Goal: Information Seeking & Learning: Understand process/instructions

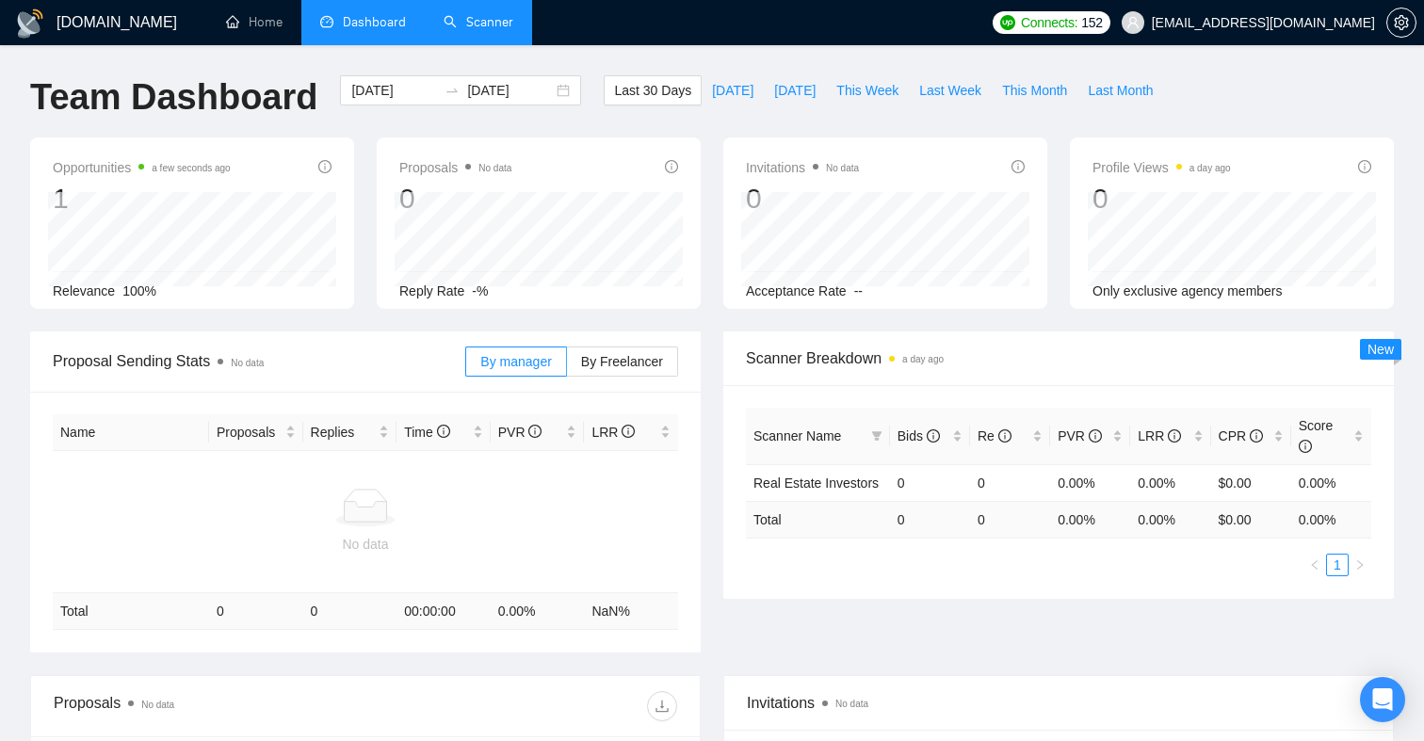
click at [474, 19] on link "Scanner" at bounding box center [479, 22] width 70 height 16
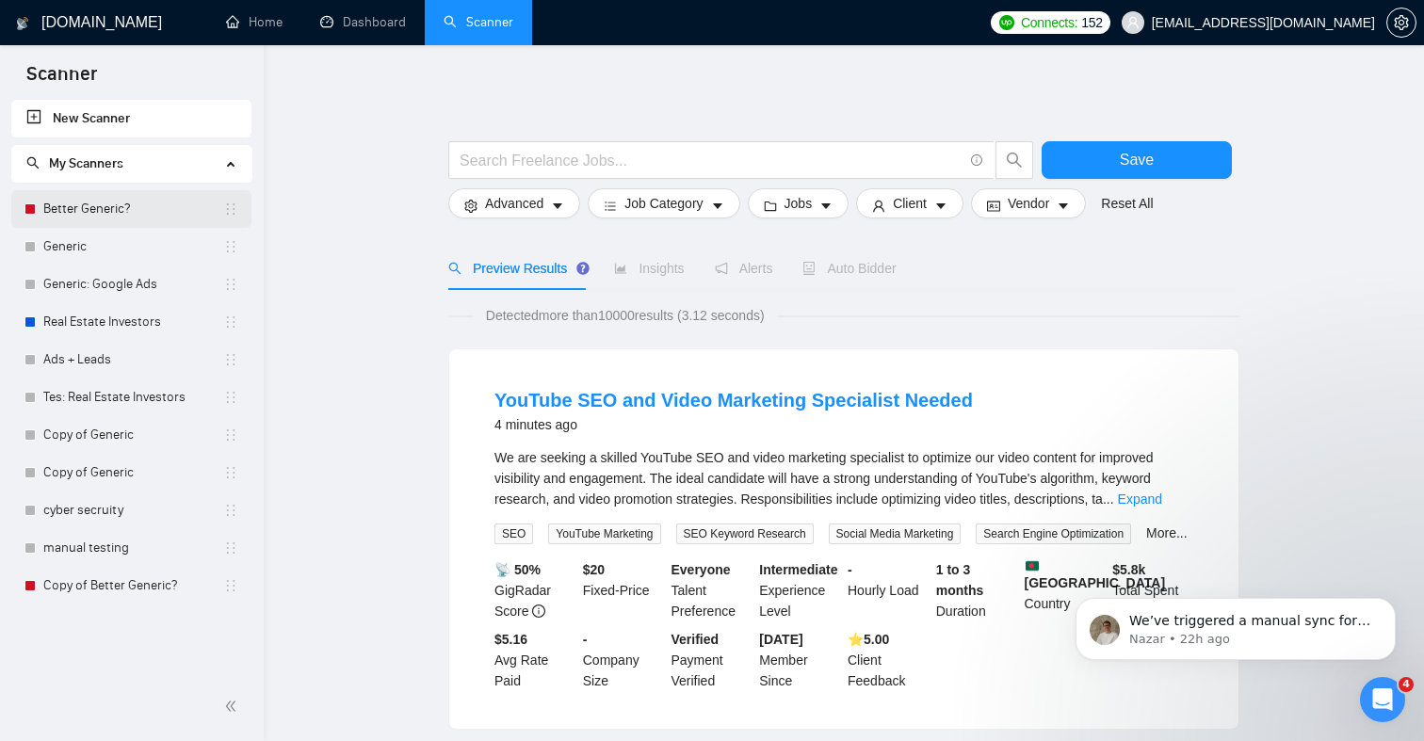
click at [143, 208] on link "Better Generic?" at bounding box center [133, 209] width 180 height 38
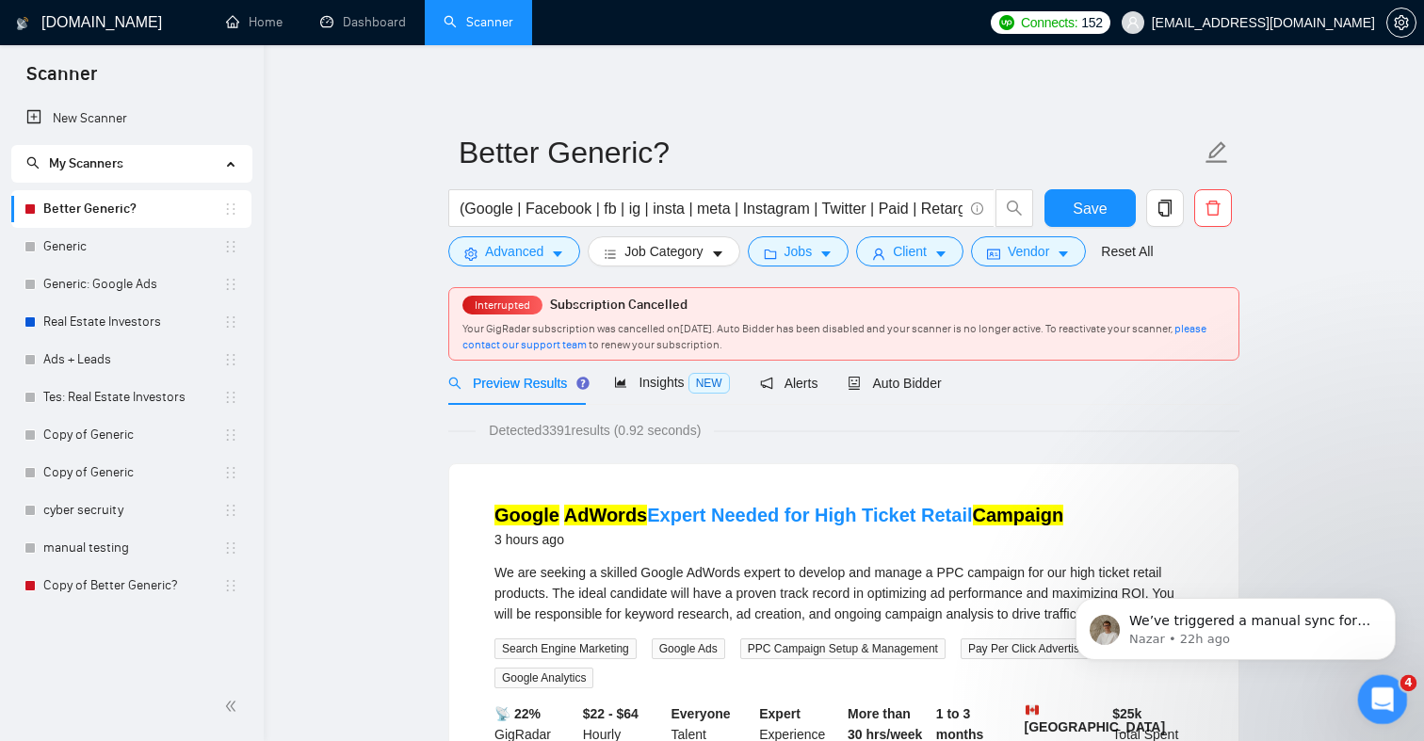
click at [1379, 680] on div "Open Intercom Messenger" at bounding box center [1380, 697] width 62 height 62
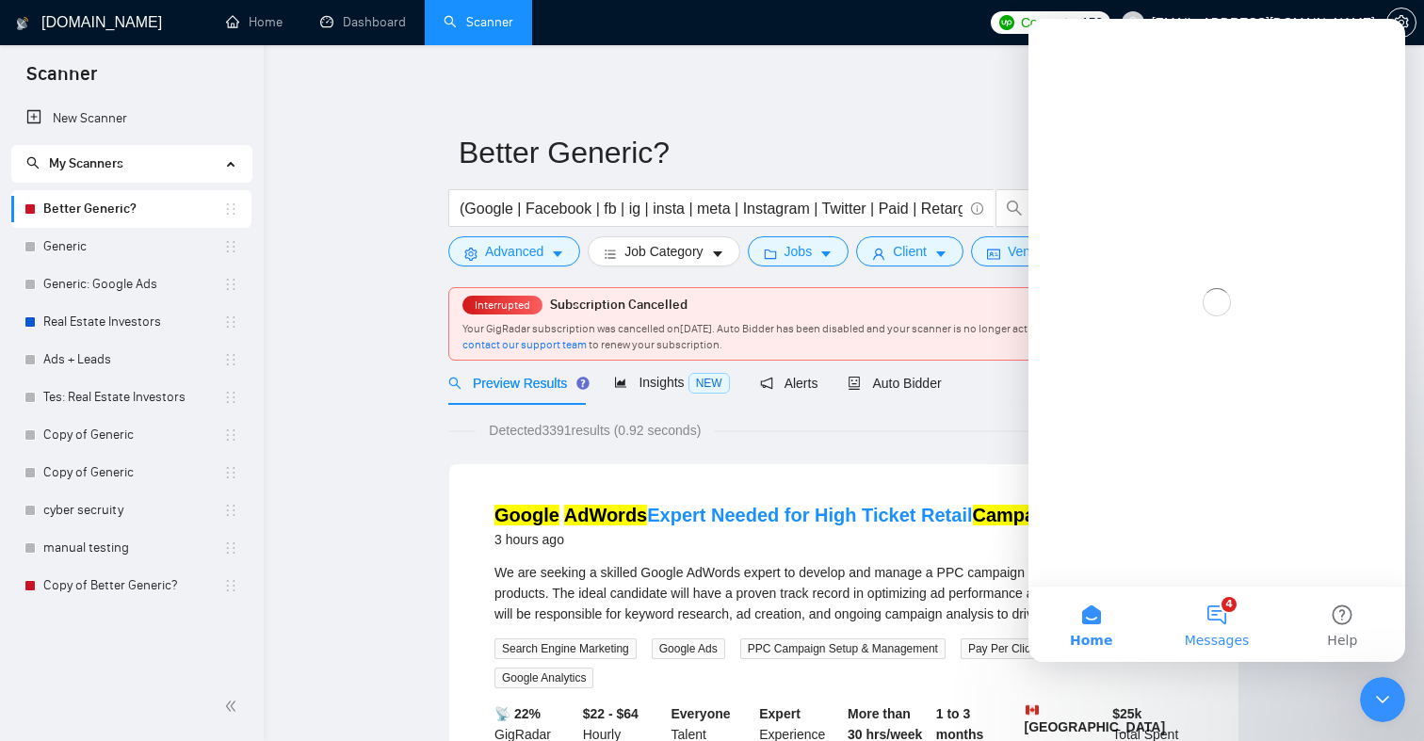
click at [1221, 620] on button "4 Messages" at bounding box center [1216, 624] width 125 height 75
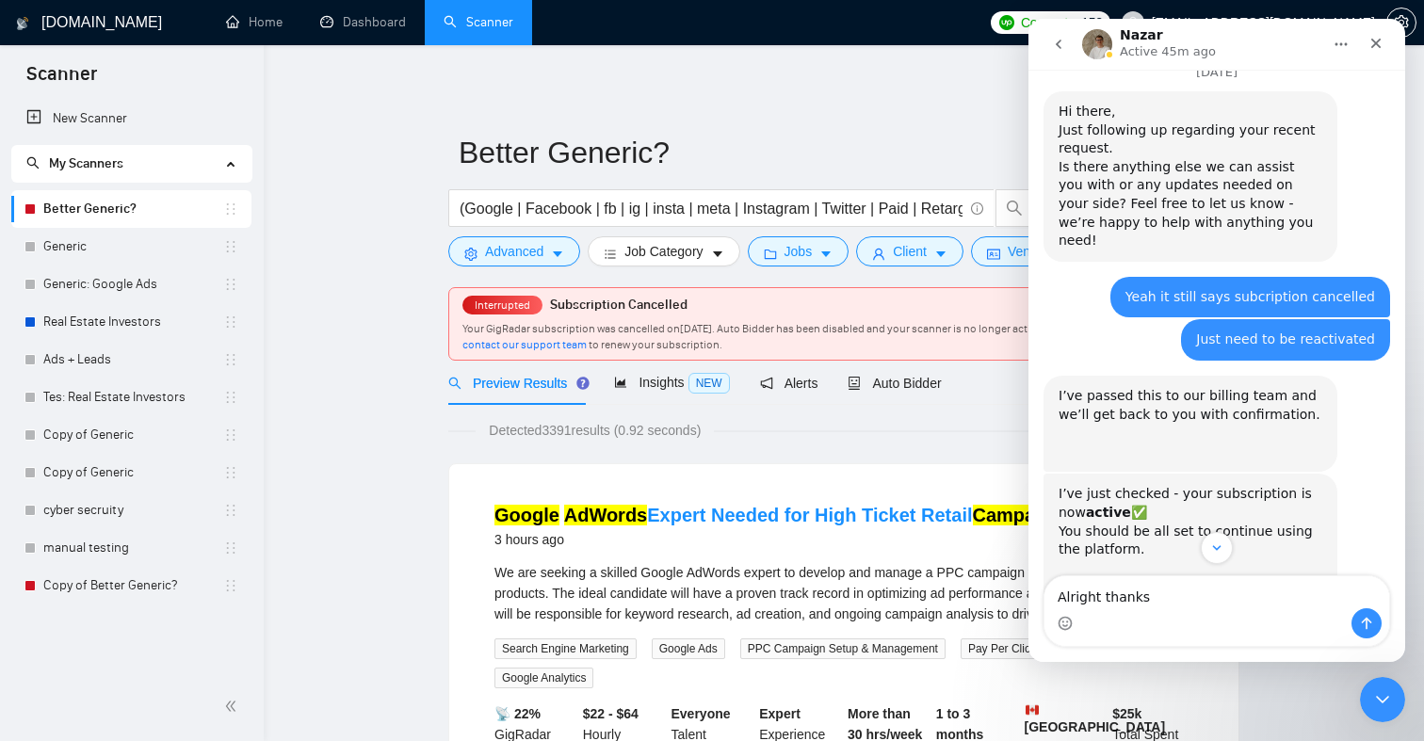
scroll to position [1342, 0]
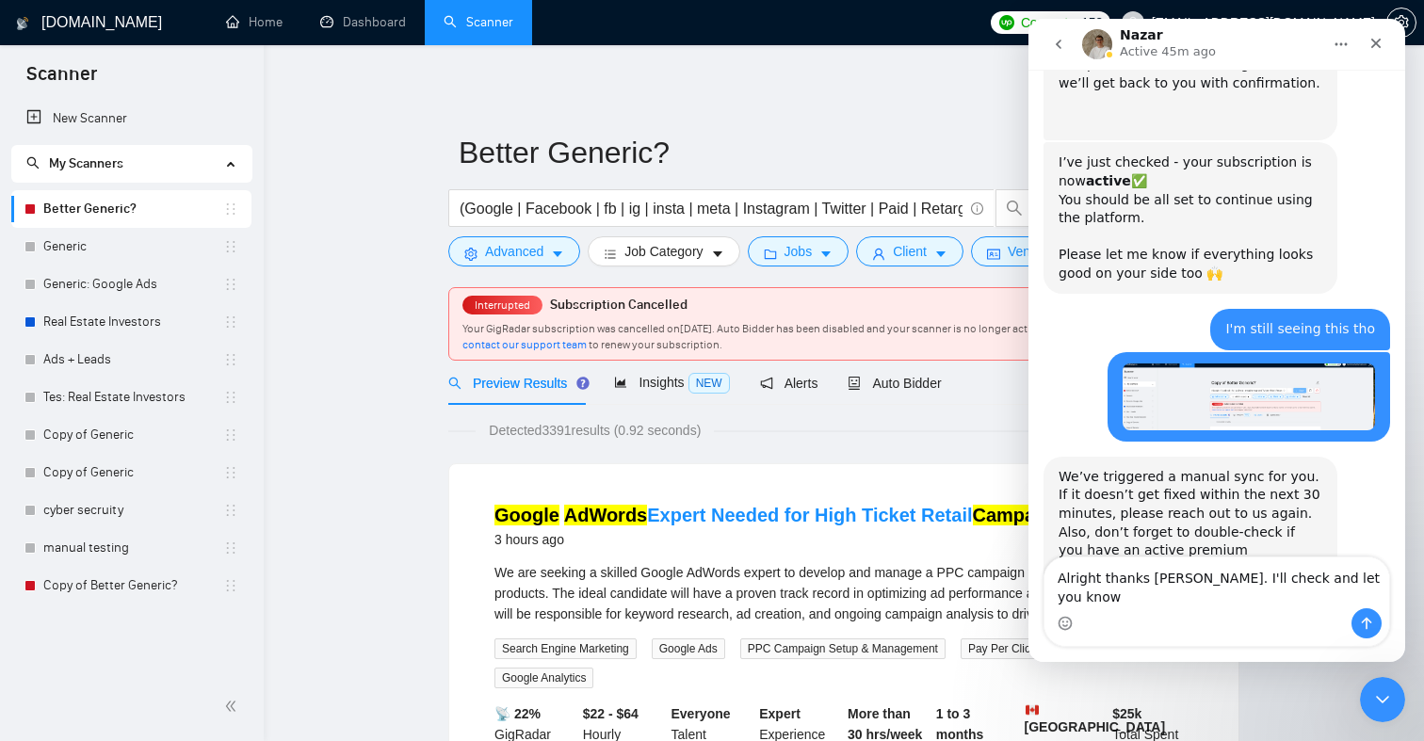
type textarea "Alright thanks [PERSON_NAME]. I'll check and let you know!"
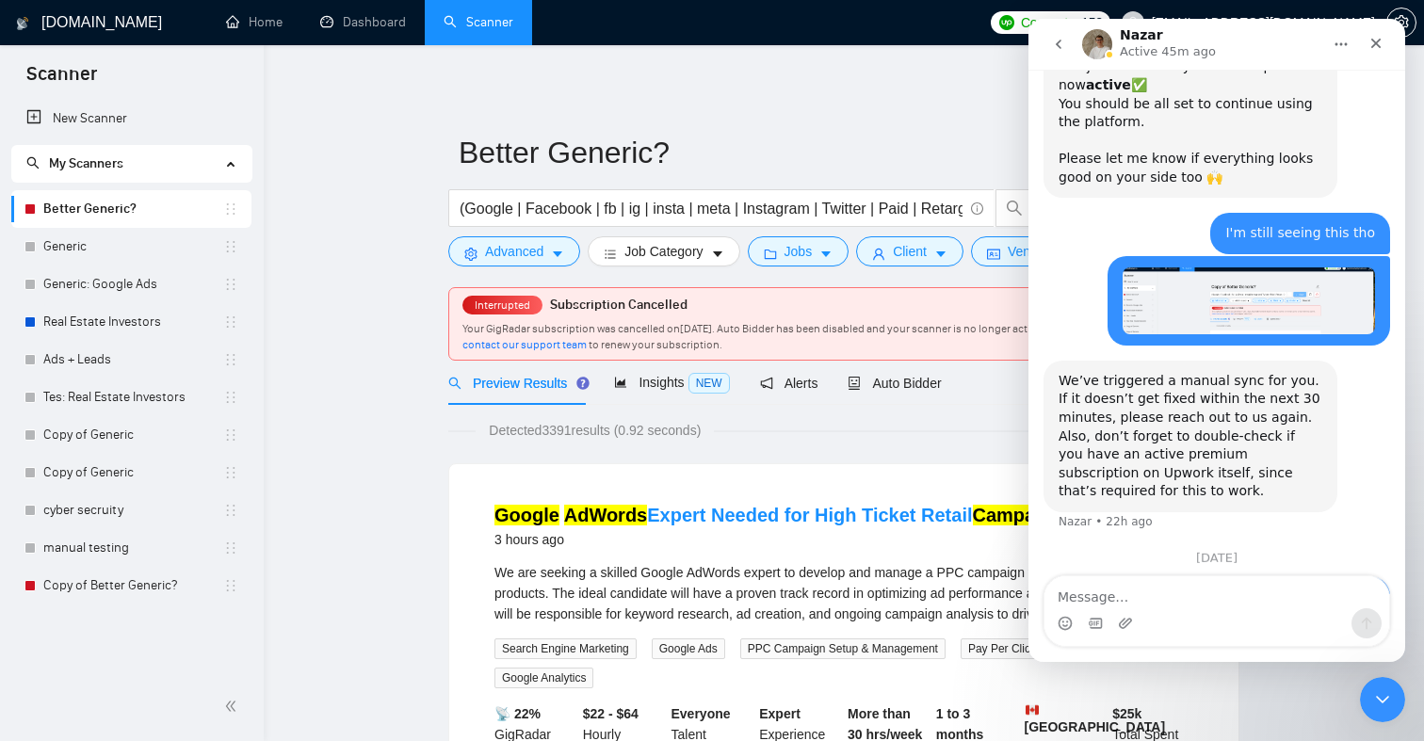
scroll to position [1442, 0]
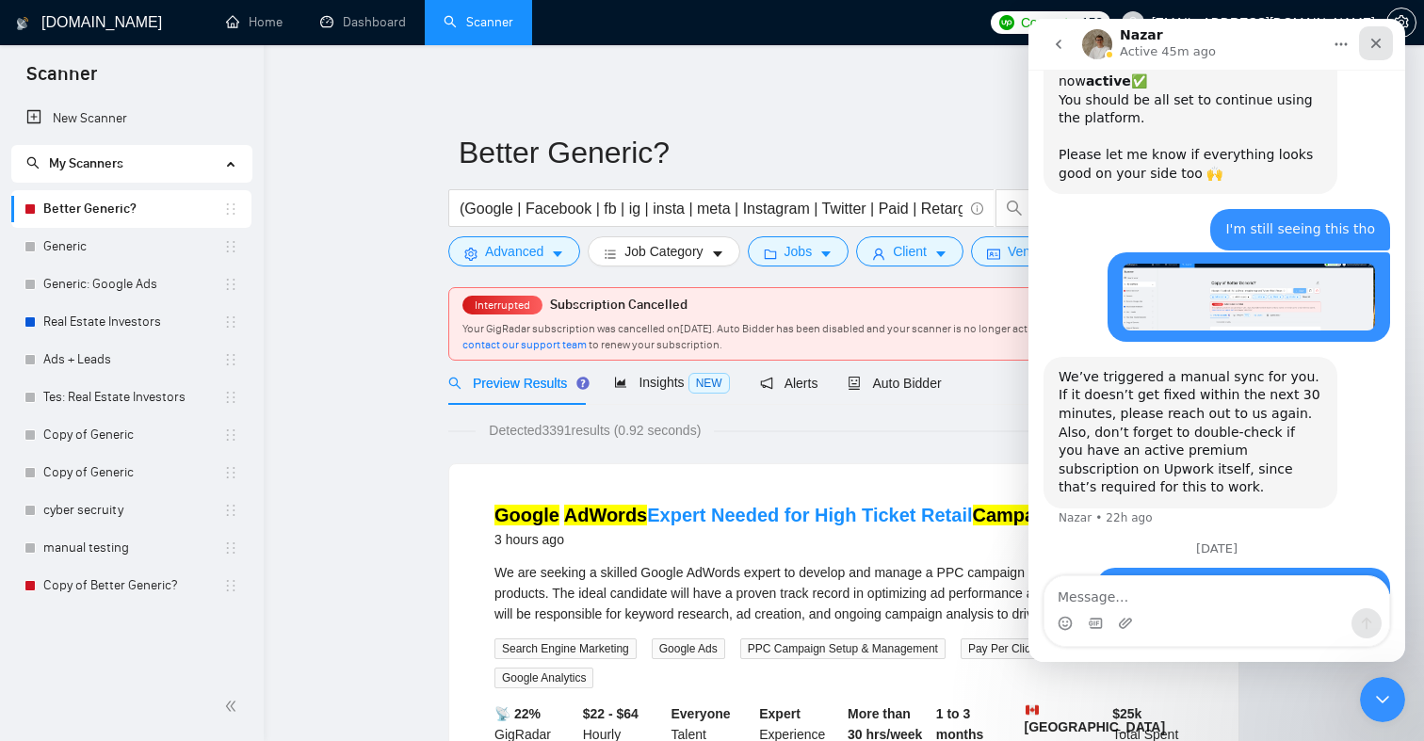
click at [1386, 43] on div "Close" at bounding box center [1376, 43] width 34 height 34
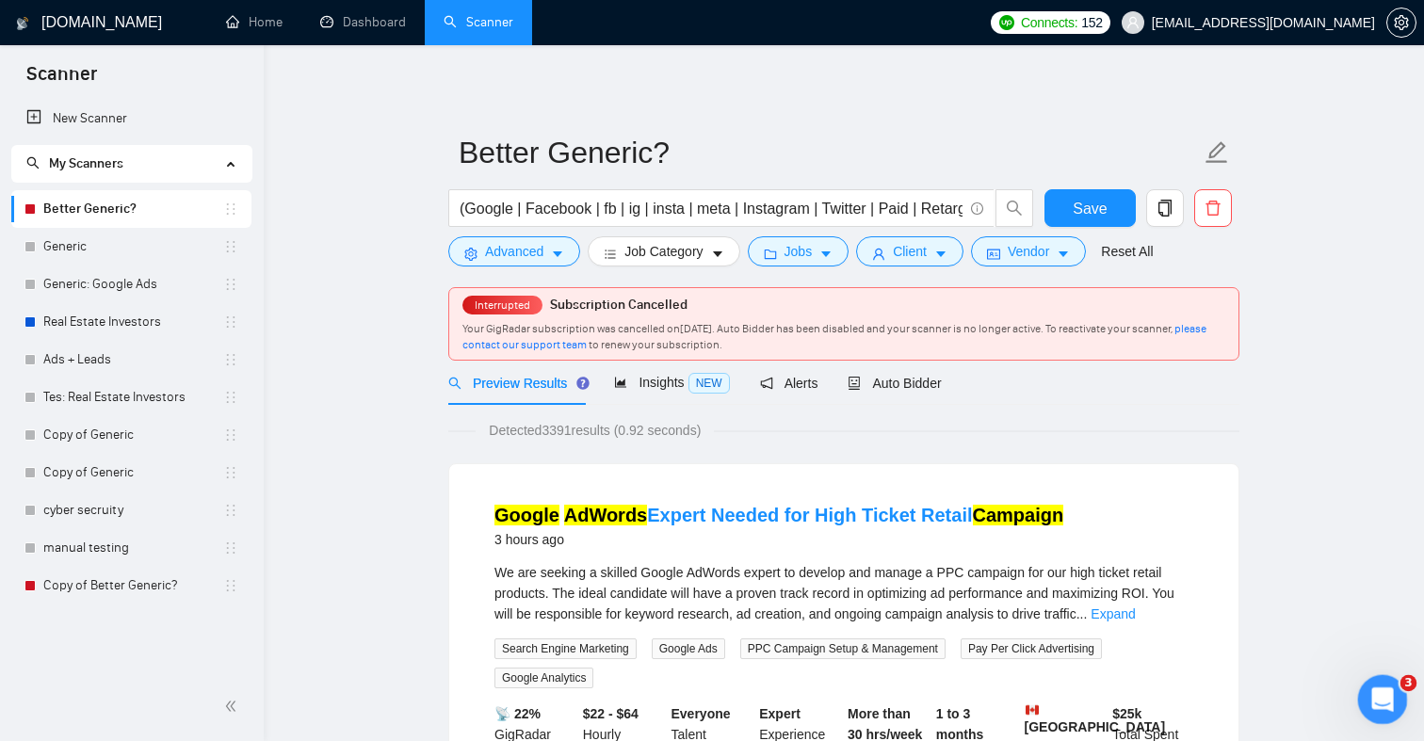
click at [1373, 677] on div "Open Intercom Messenger" at bounding box center [1380, 697] width 62 height 62
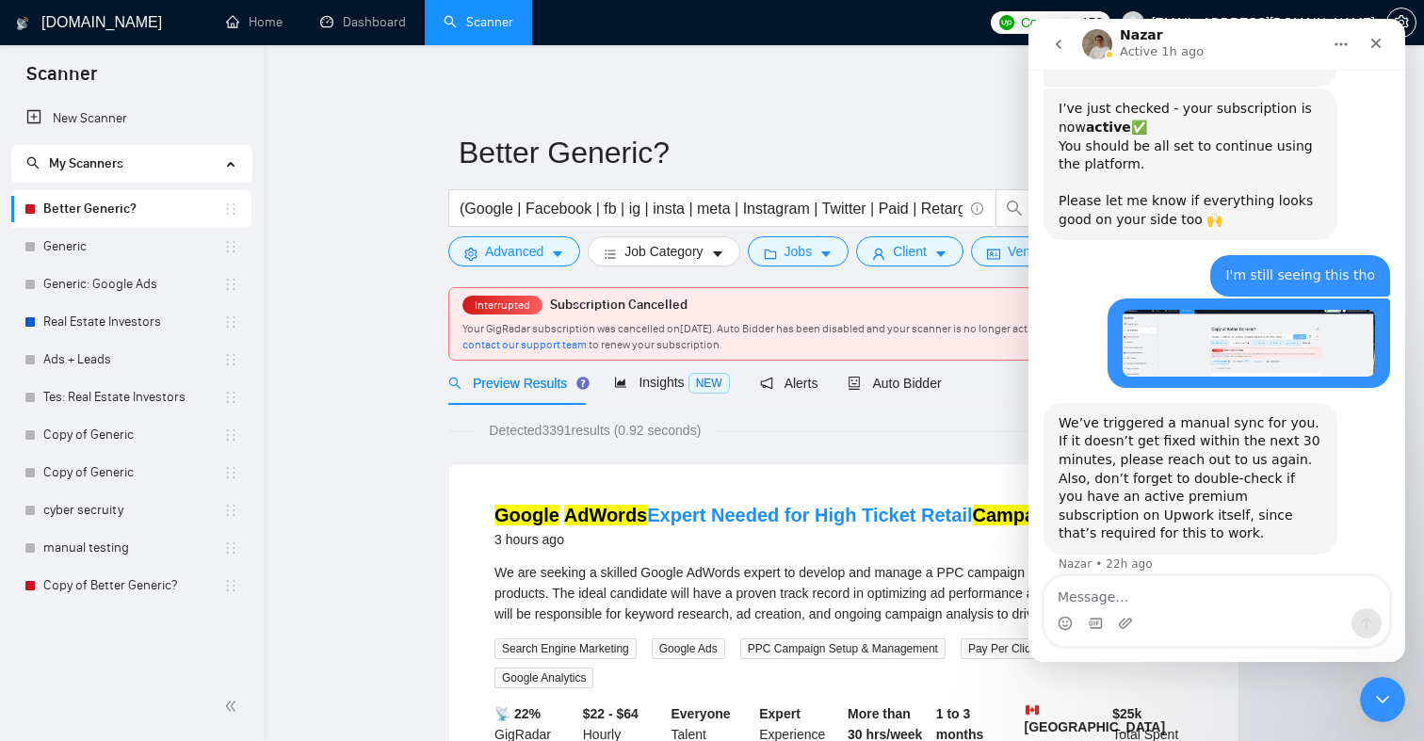
scroll to position [1421, 0]
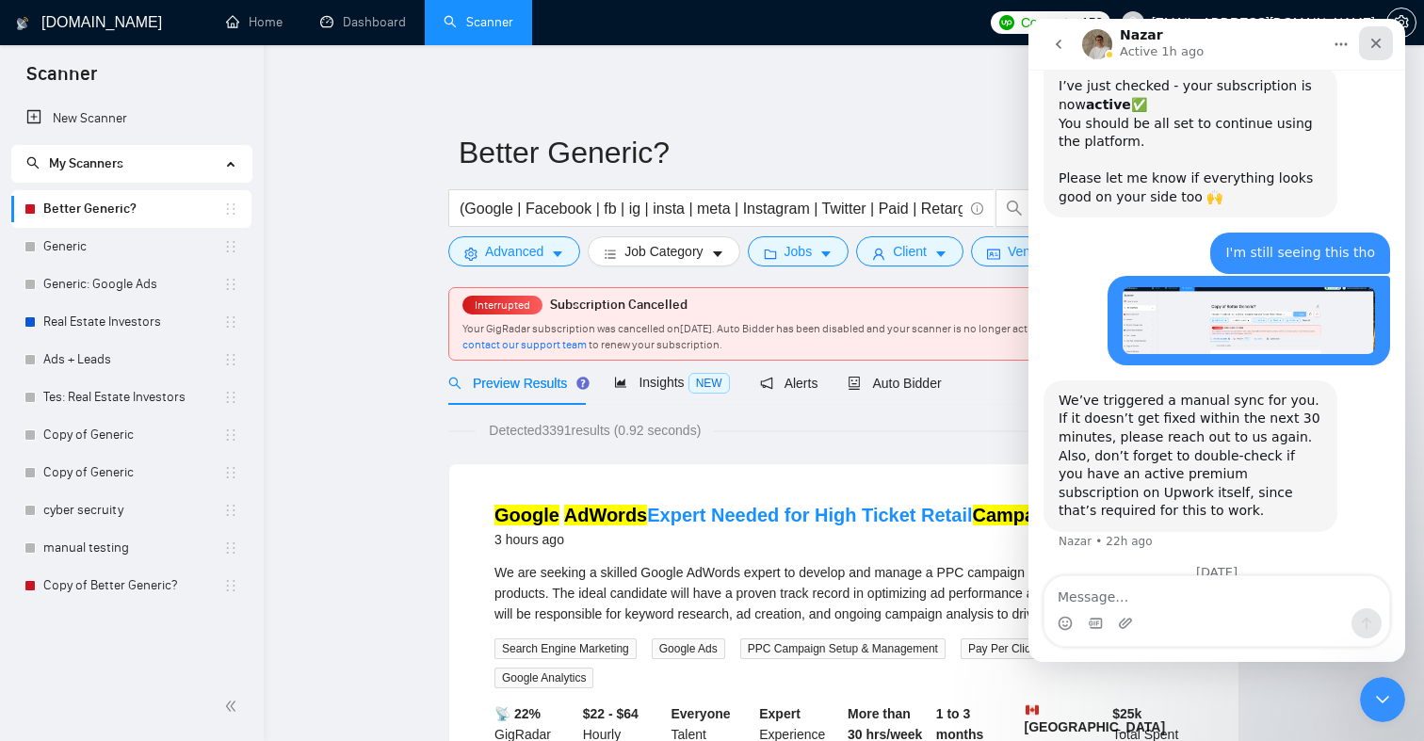
click at [1373, 41] on icon "Close" at bounding box center [1375, 43] width 15 height 15
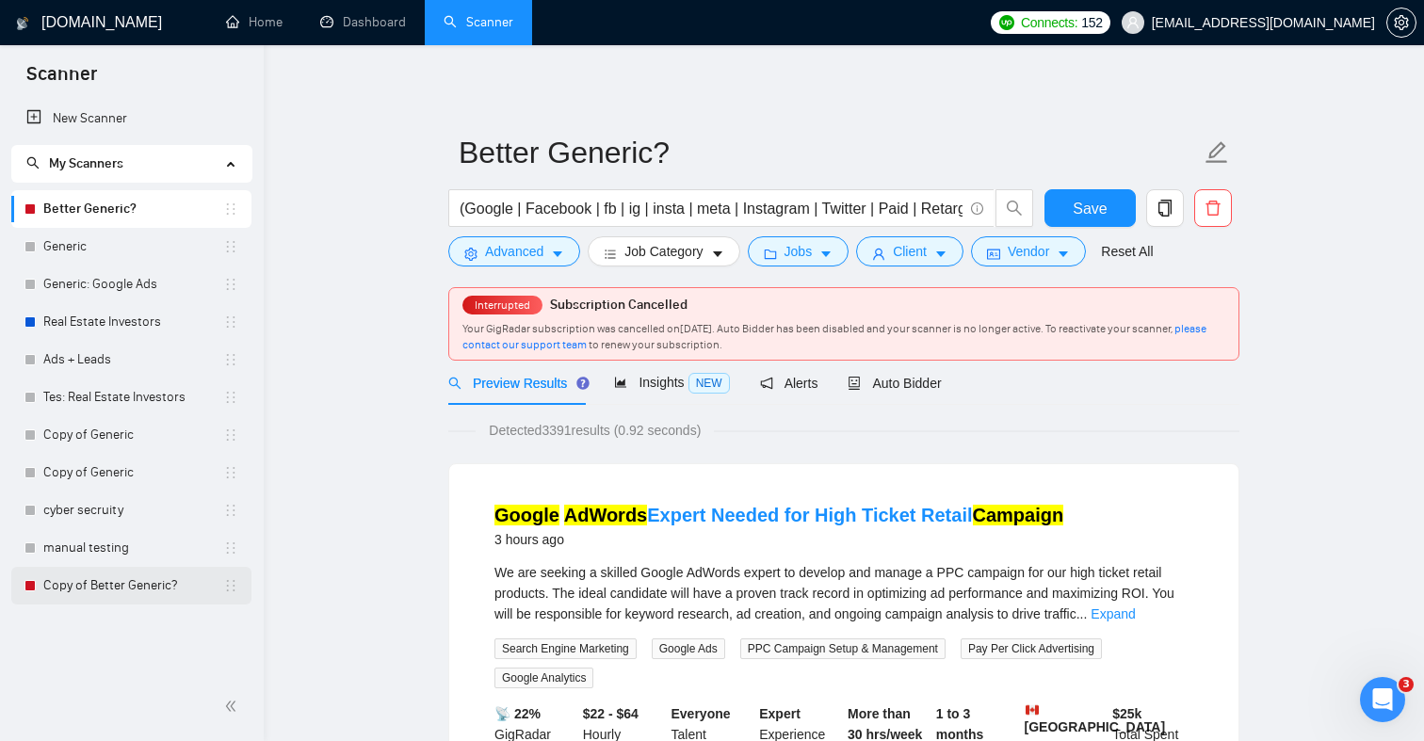
click at [140, 581] on link "Copy of Better Generic?" at bounding box center [133, 586] width 180 height 38
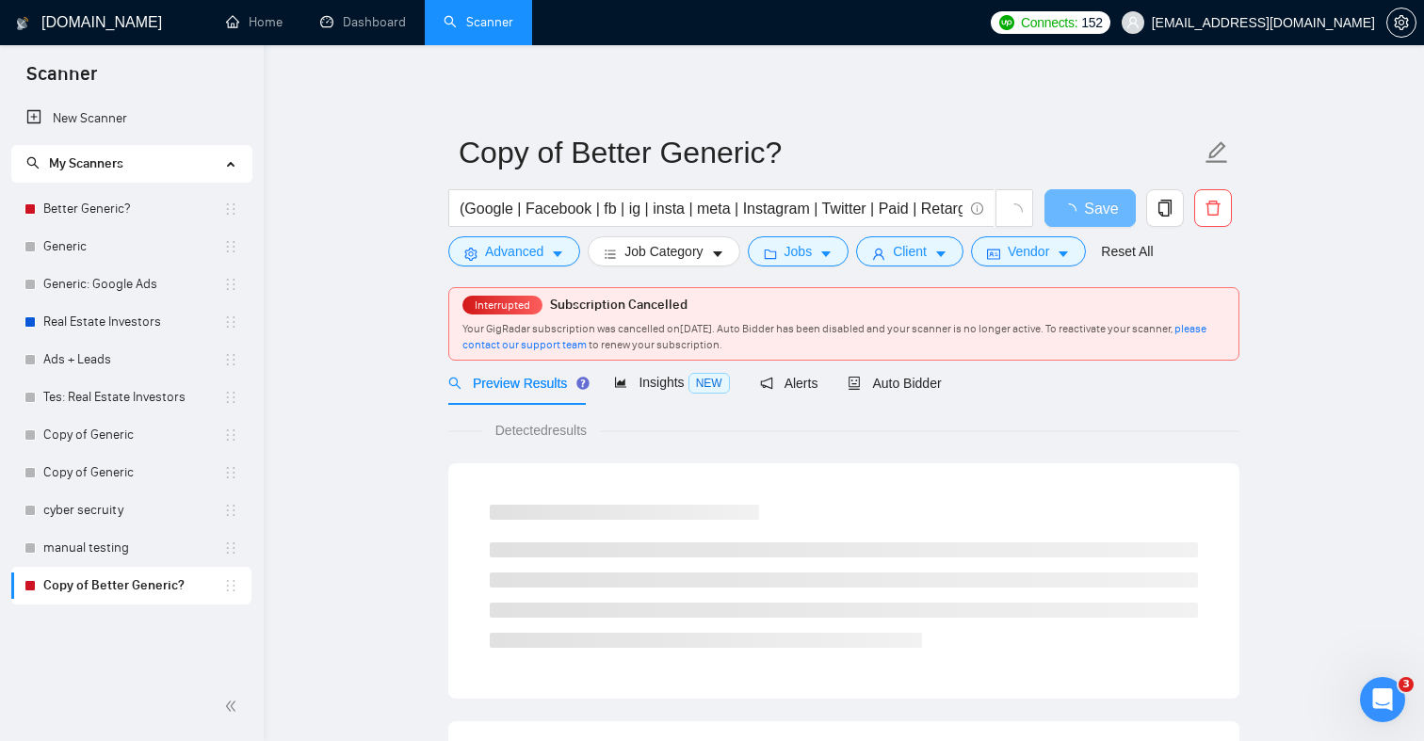
scroll to position [57, 0]
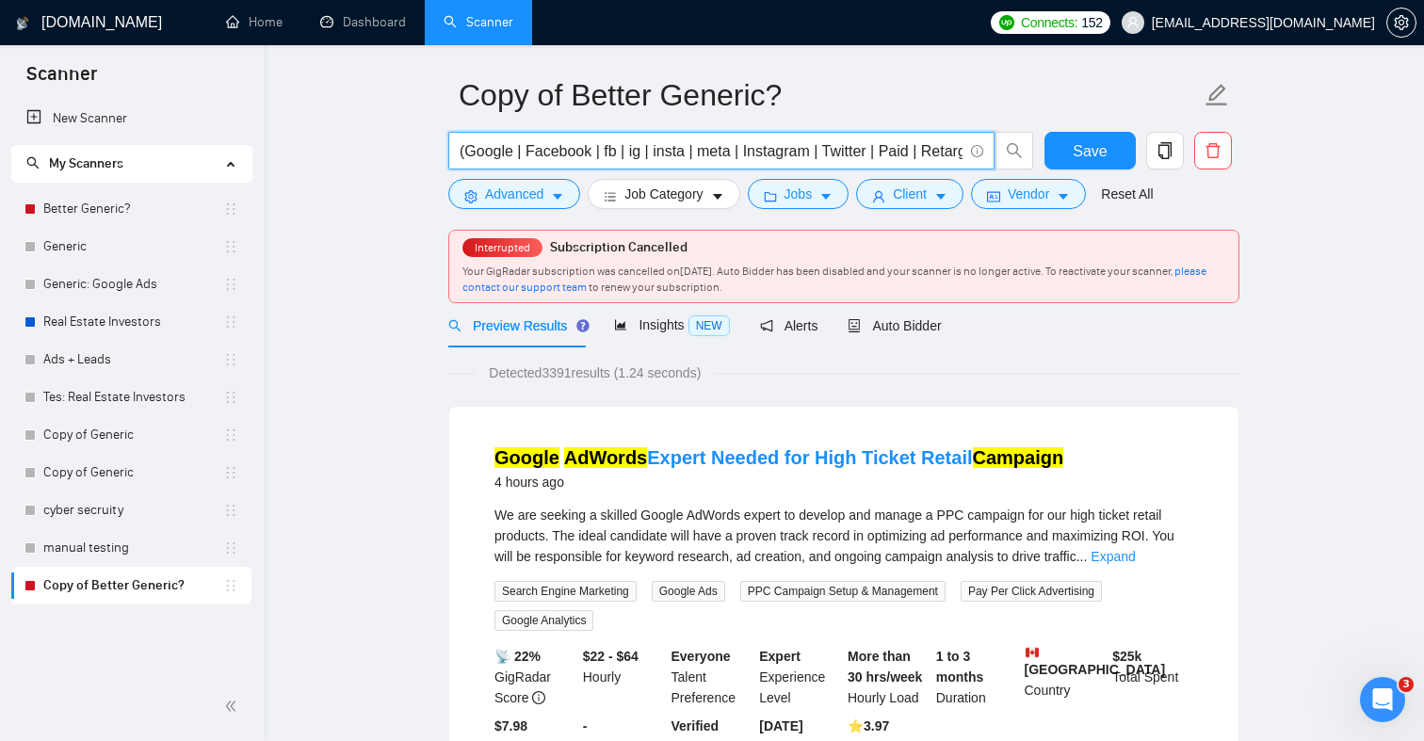
drag, startPoint x: 558, startPoint y: 147, endPoint x: 749, endPoint y: 150, distance: 191.2
click at [749, 150] on input "(Google | Facebook | fb | ig | insta | meta | Instagram | Twitter | Paid | Reta…" at bounding box center [711, 151] width 503 height 24
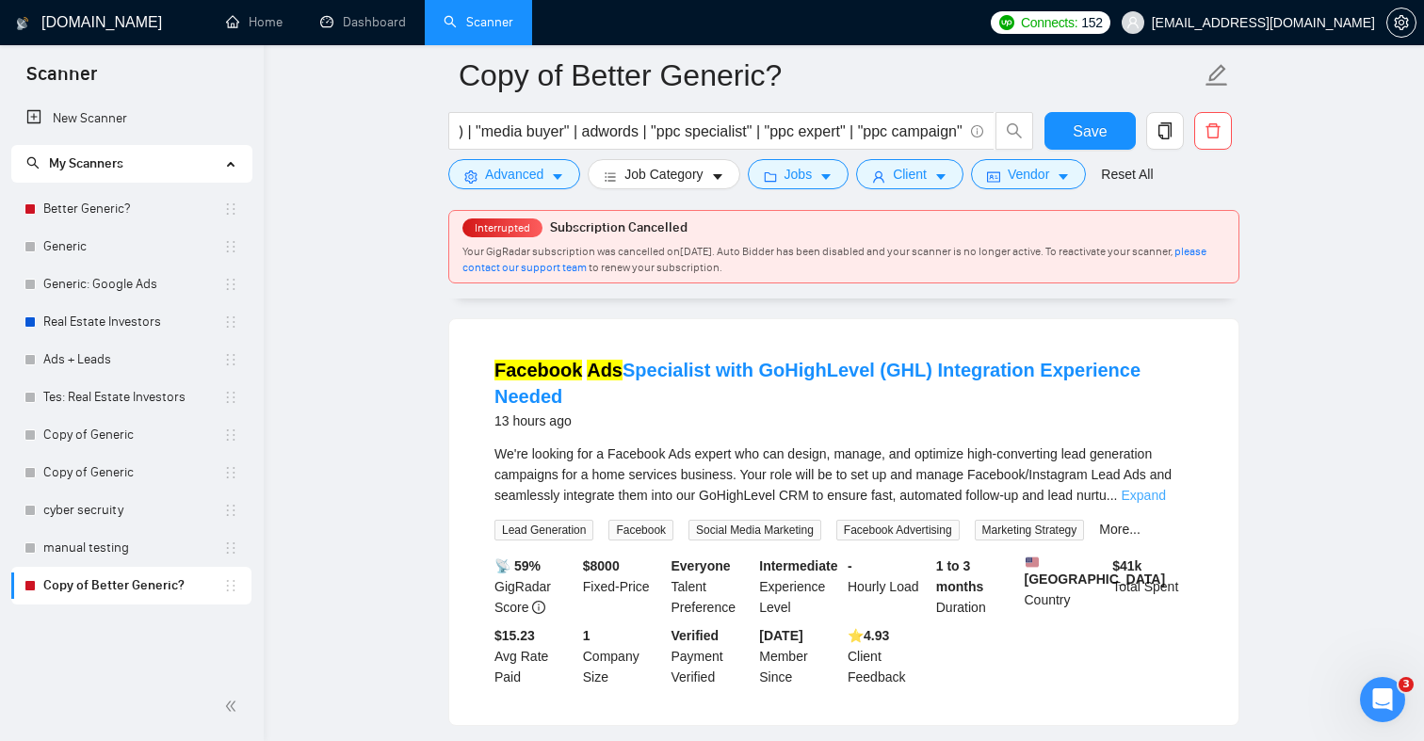
scroll to position [0, 0]
click at [1159, 493] on link "Expand" at bounding box center [1143, 495] width 44 height 15
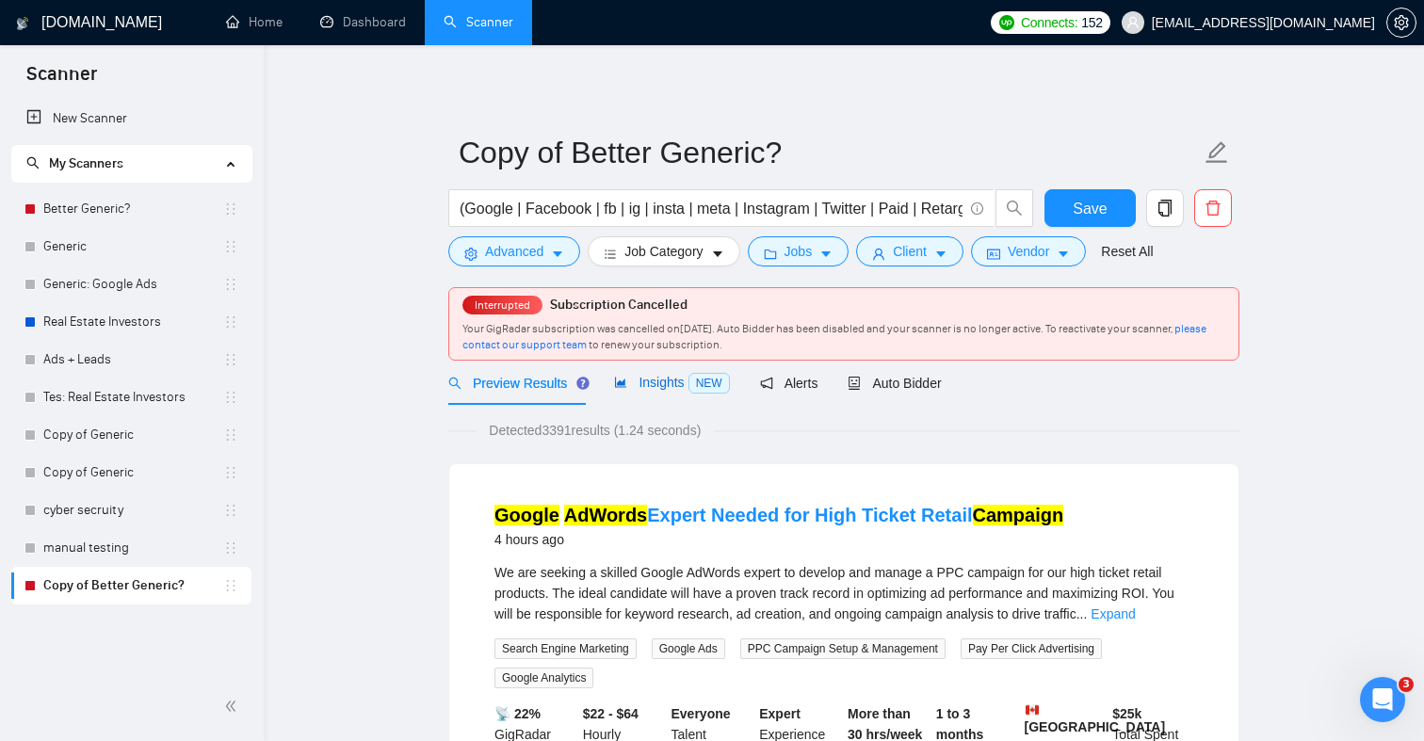
click at [663, 386] on span "Insights NEW" at bounding box center [671, 382] width 115 height 15
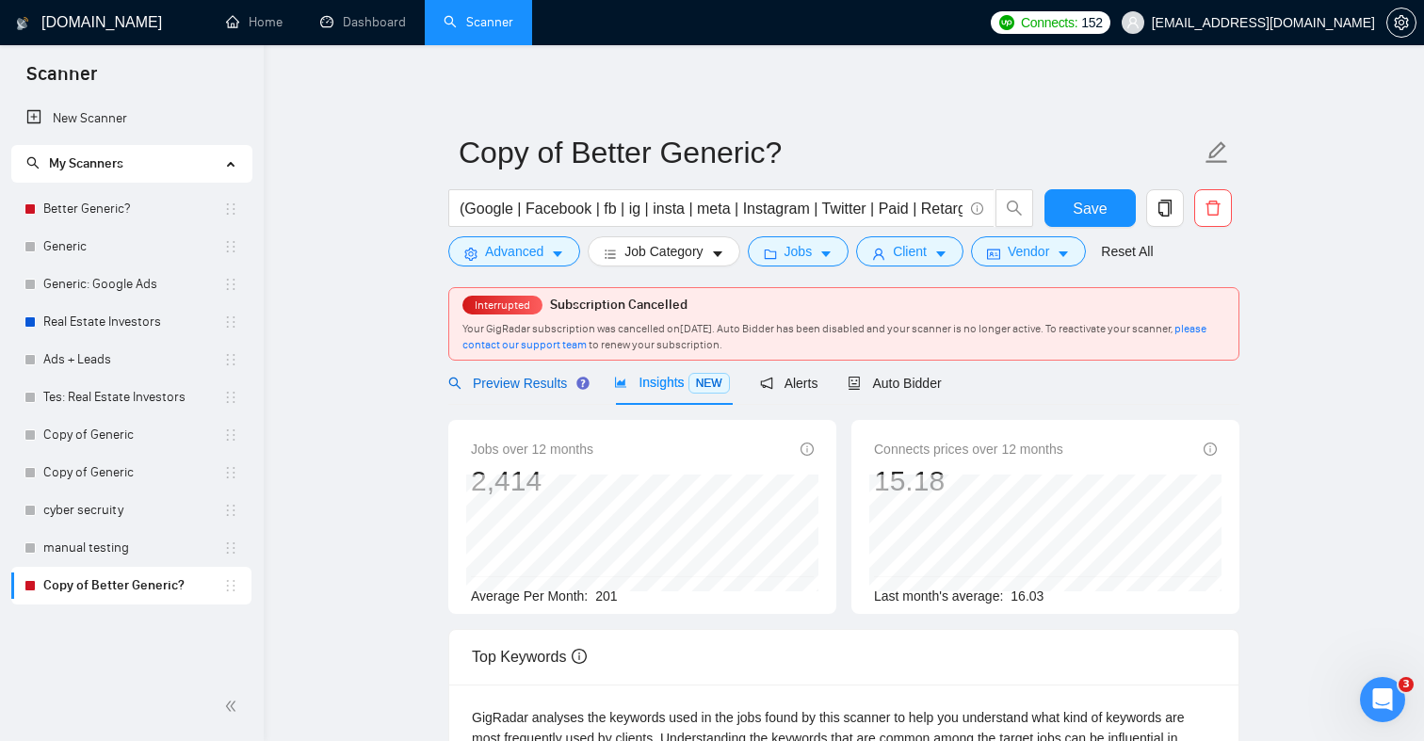
click at [552, 386] on span "Preview Results" at bounding box center [516, 383] width 136 height 15
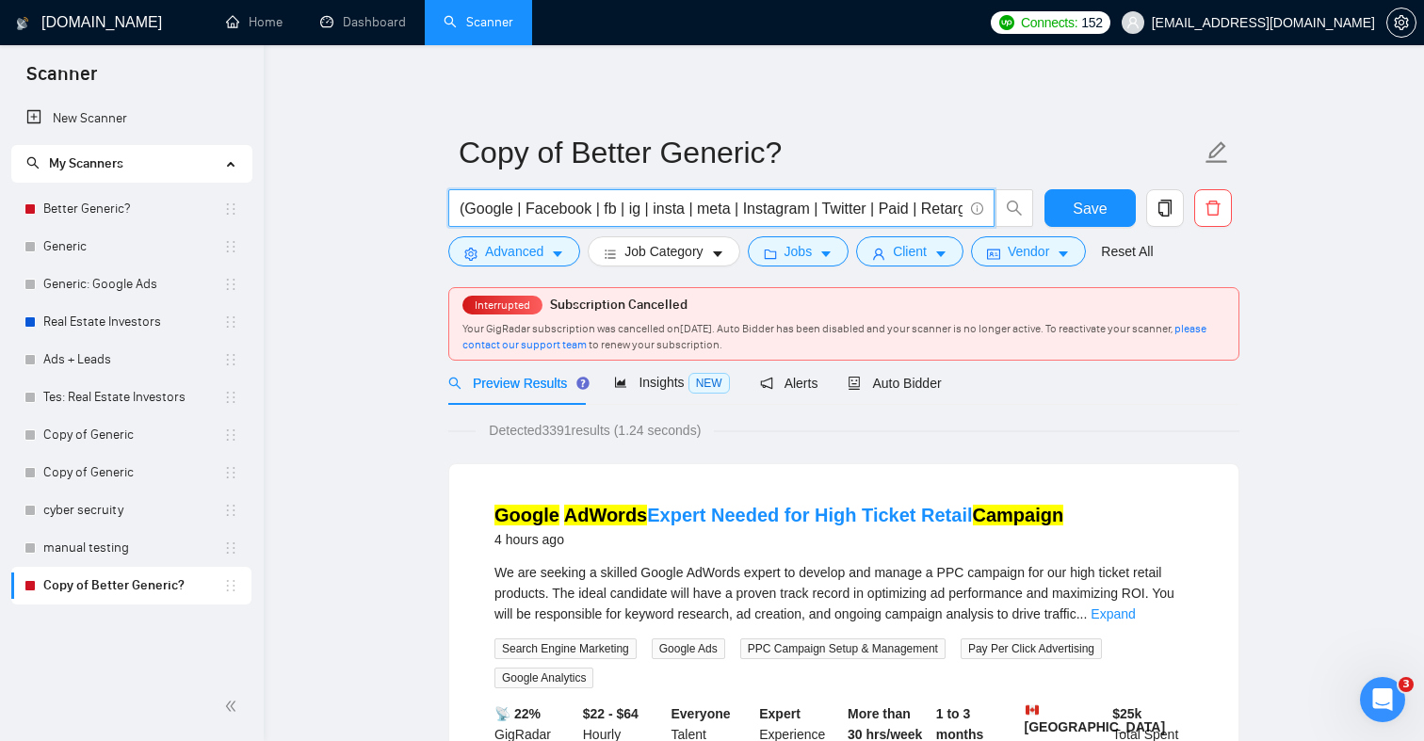
drag, startPoint x: 615, startPoint y: 207, endPoint x: 616, endPoint y: 228, distance: 20.7
click at [616, 228] on div "(Google | Facebook | fb | ig | insta | meta | Instagram | Twitter | Paid | Reta…" at bounding box center [741, 212] width 593 height 47
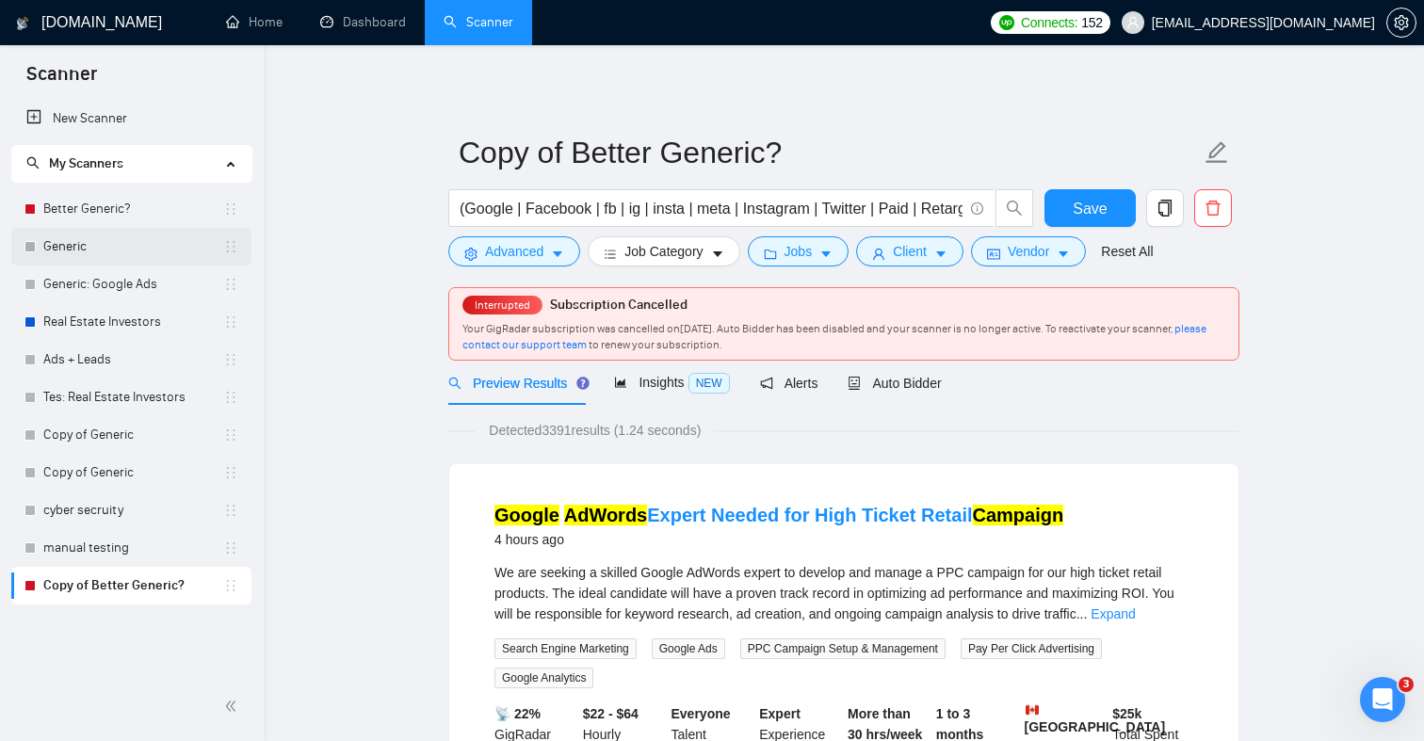
click at [139, 238] on link "Generic" at bounding box center [133, 247] width 180 height 38
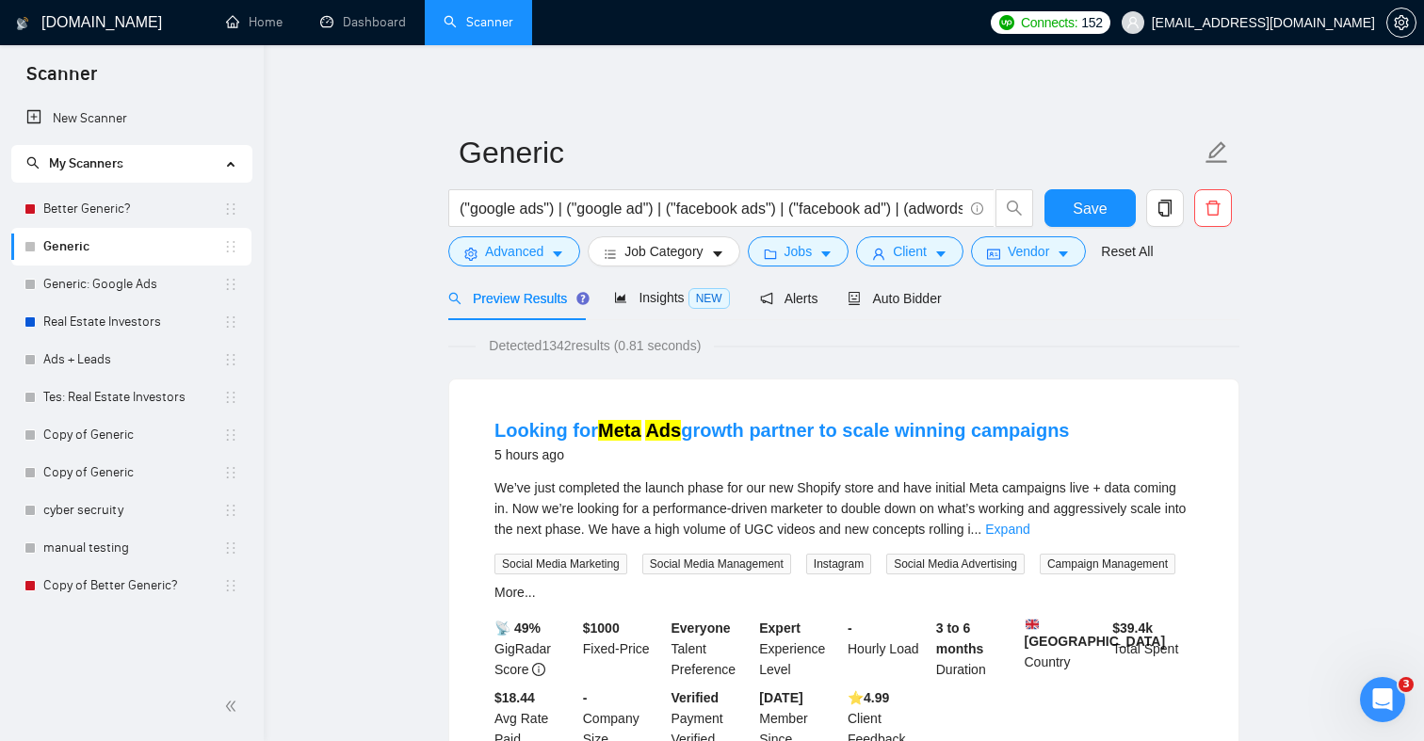
click at [962, 296] on div "Preview Results Insights NEW Alerts Auto Bidder" at bounding box center [843, 298] width 791 height 44
click at [932, 299] on span "Auto Bidder" at bounding box center [894, 298] width 93 height 15
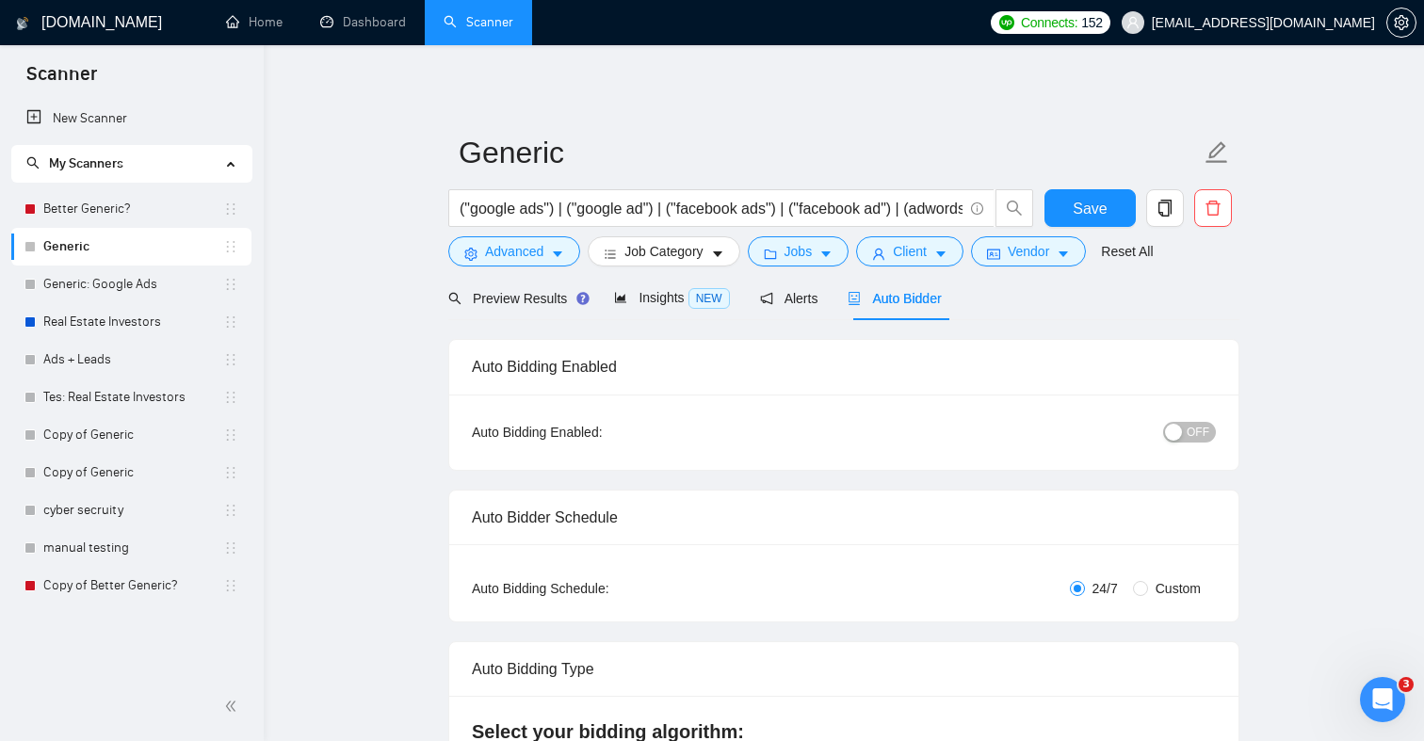
checkbox input "true"
click at [515, 299] on span "Preview Results" at bounding box center [516, 298] width 136 height 15
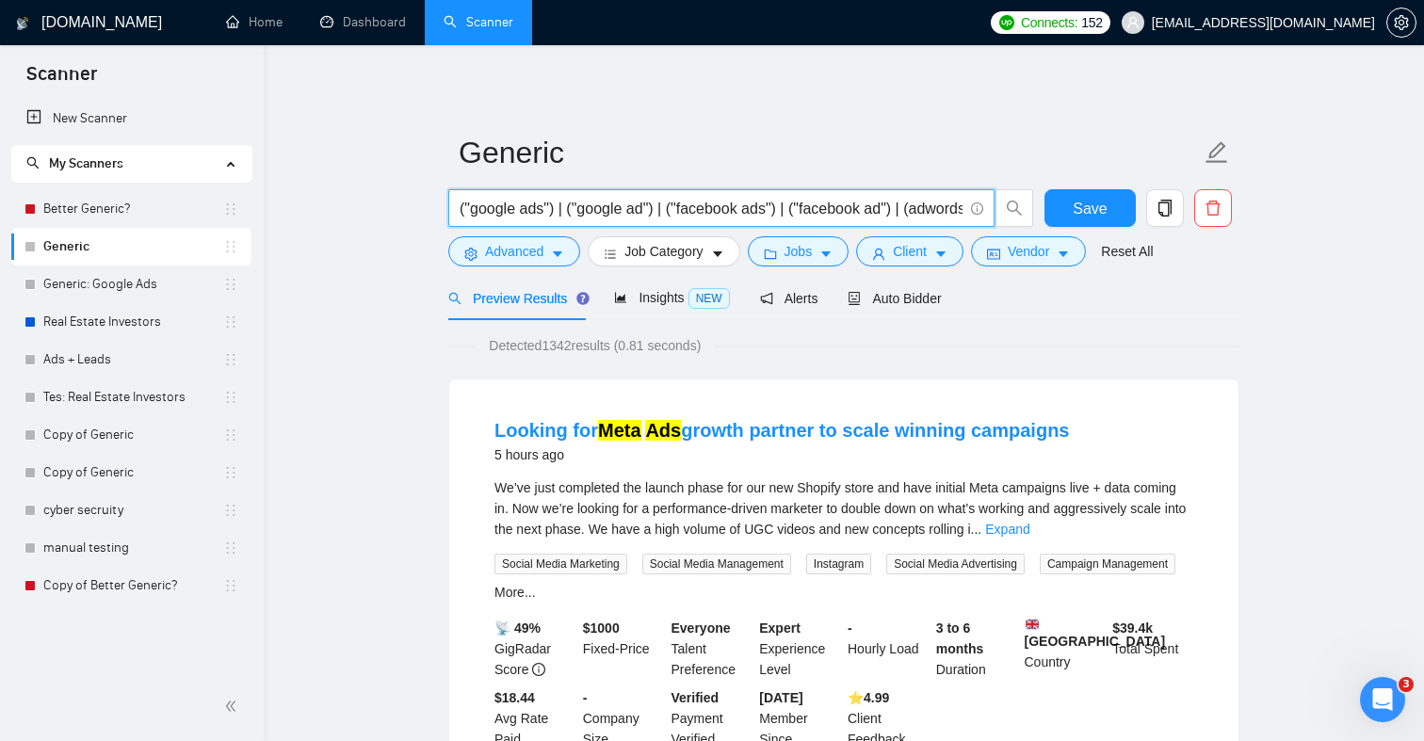
drag, startPoint x: 752, startPoint y: 211, endPoint x: 823, endPoint y: 211, distance: 70.6
click at [823, 211] on input "("google ads") | ("google ad") | ("facebook ads") | ("facebook ad") | (adwords)…" at bounding box center [711, 209] width 503 height 24
click at [380, 14] on link "Dashboard" at bounding box center [363, 22] width 86 height 16
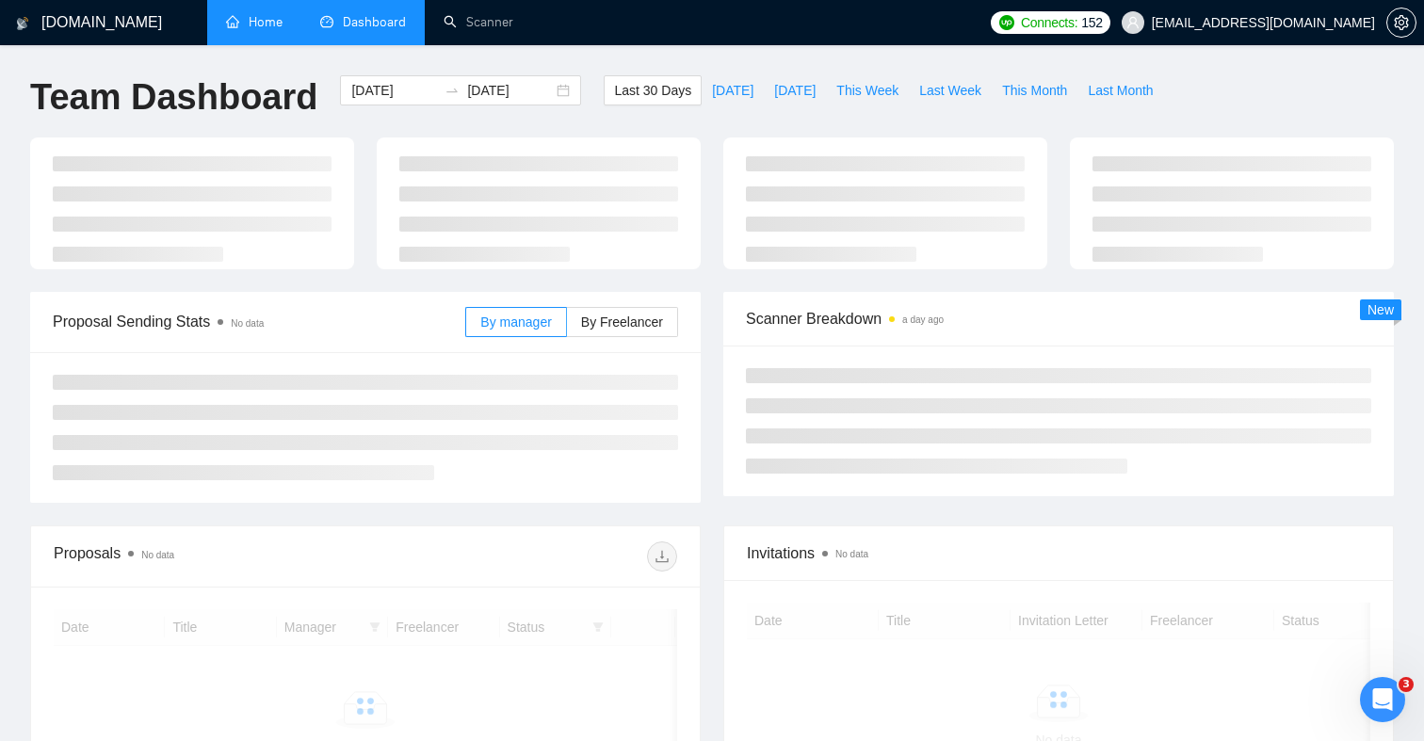
click at [266, 19] on link "Home" at bounding box center [254, 22] width 57 height 16
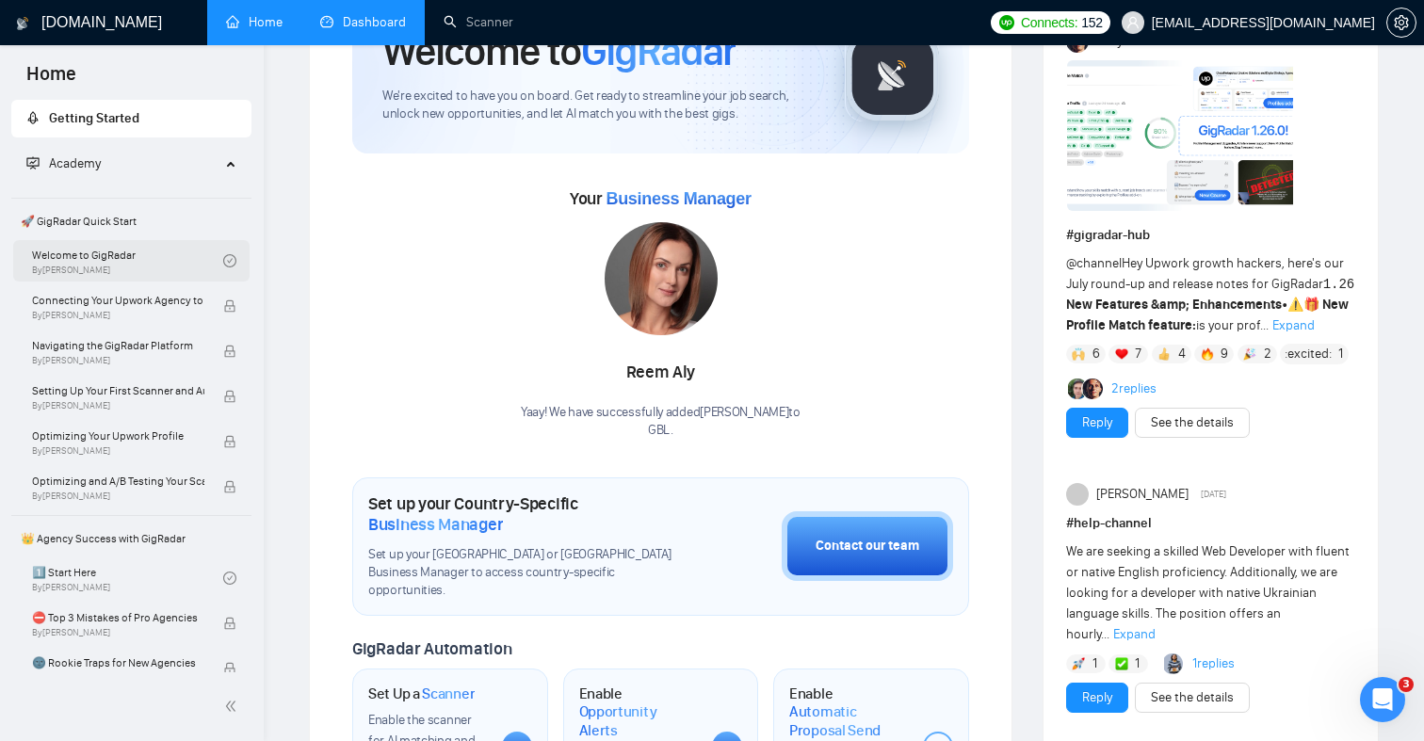
click at [142, 263] on link "Welcome to GigRadar By [PERSON_NAME]" at bounding box center [127, 260] width 191 height 41
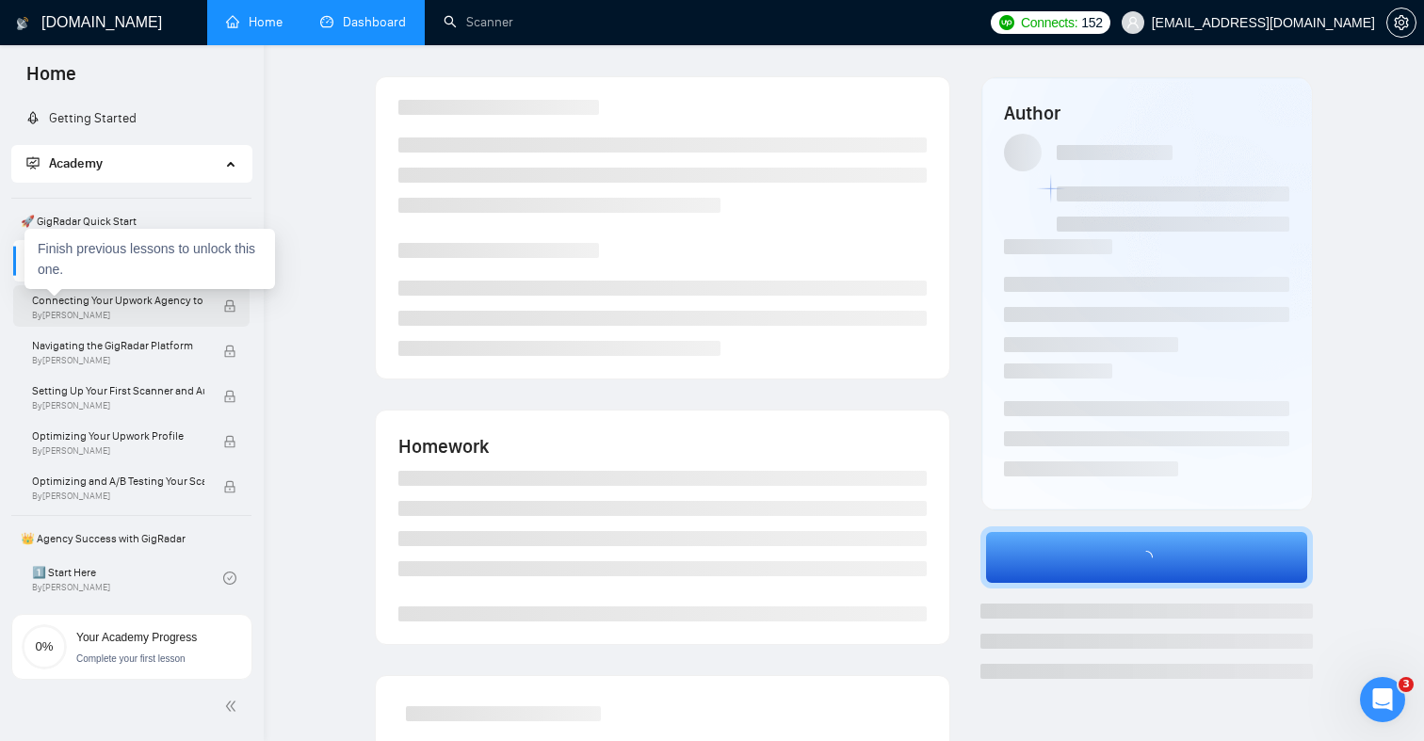
click at [142, 303] on span "Connecting Your Upwork Agency to GigRadar" at bounding box center [118, 300] width 172 height 19
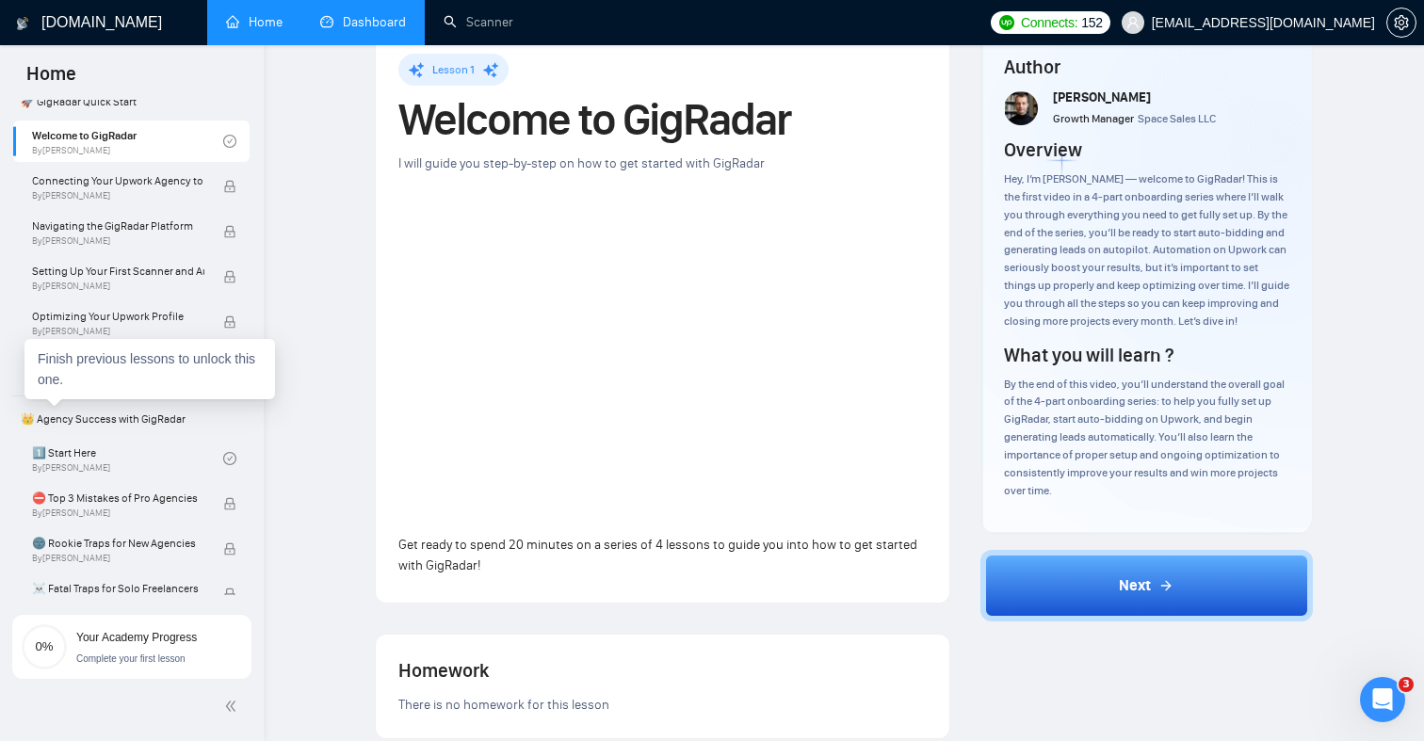
scroll to position [147, 0]
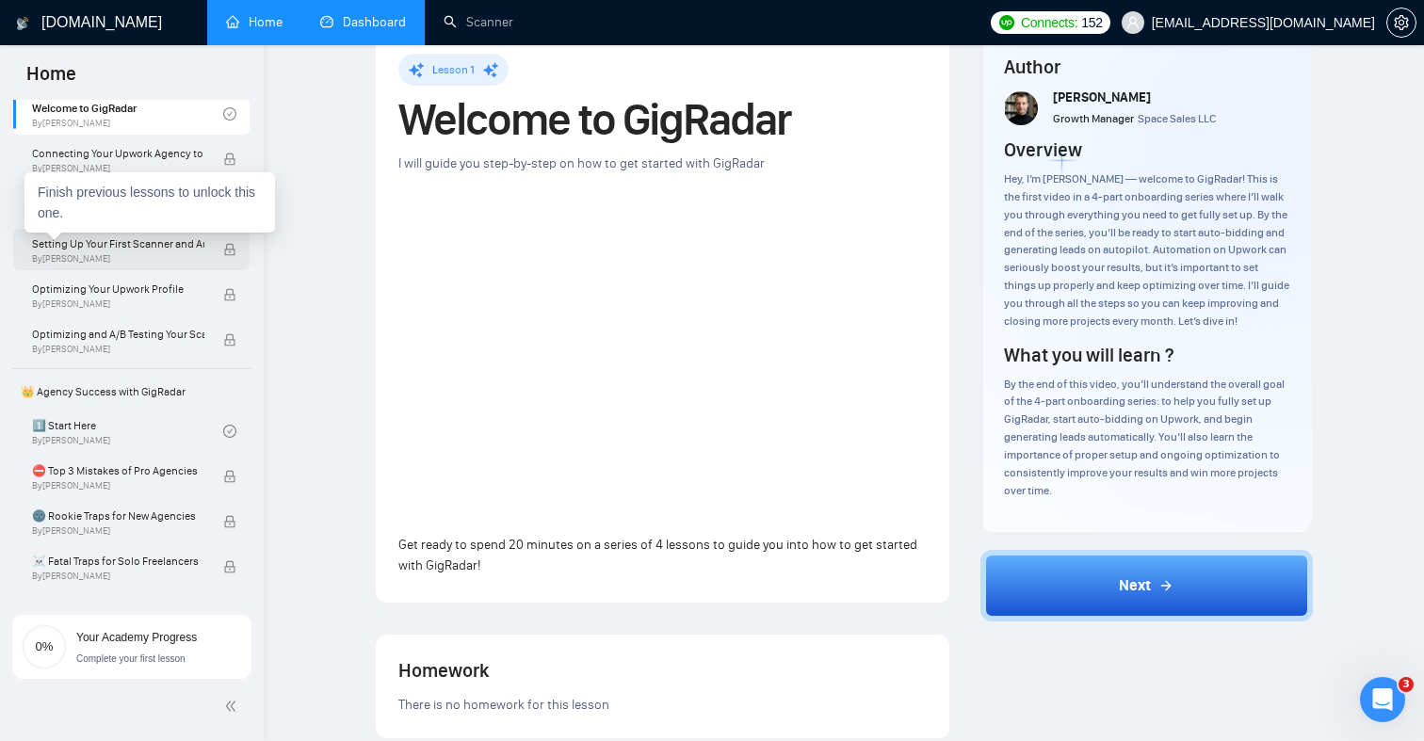
click at [111, 253] on span "By [PERSON_NAME]" at bounding box center [118, 258] width 172 height 11
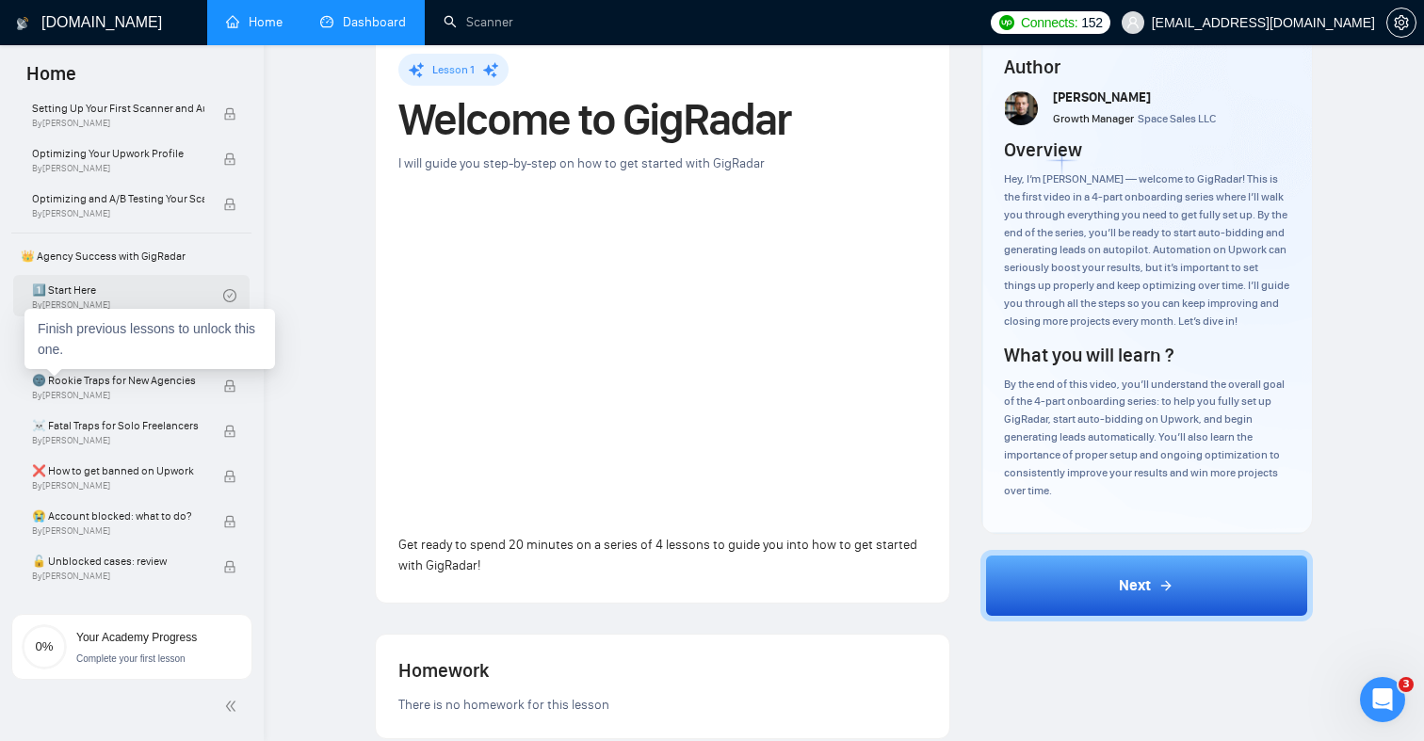
scroll to position [285, 0]
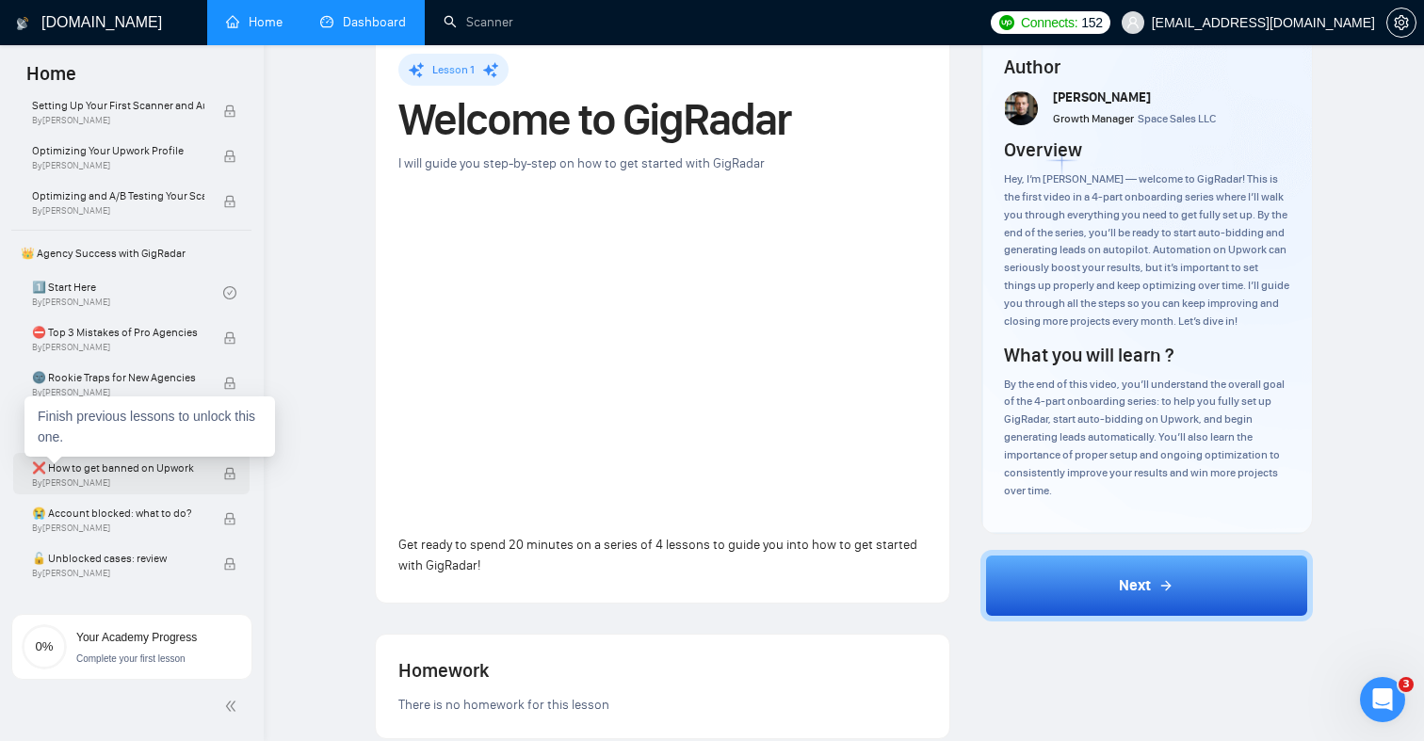
click at [158, 477] on span "By [PERSON_NAME]" at bounding box center [118, 482] width 172 height 11
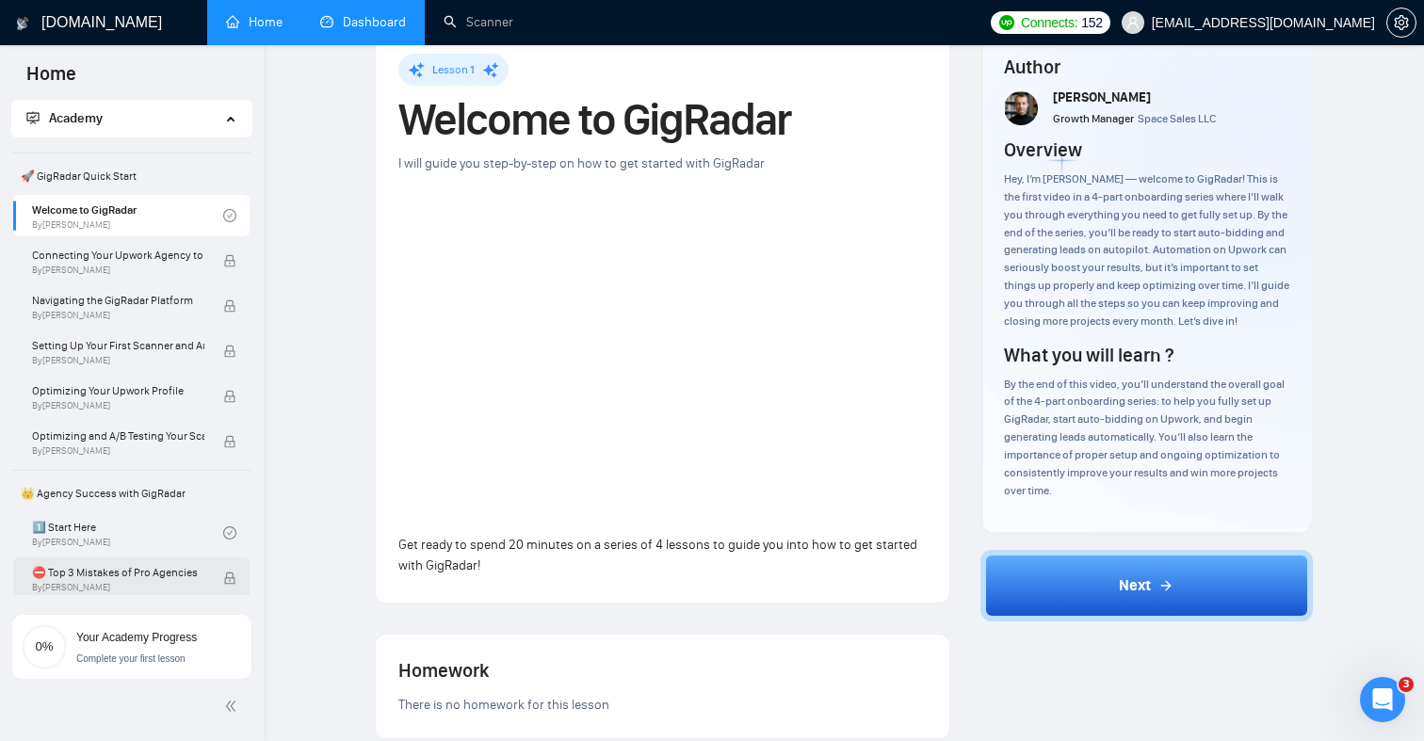
scroll to position [0, 0]
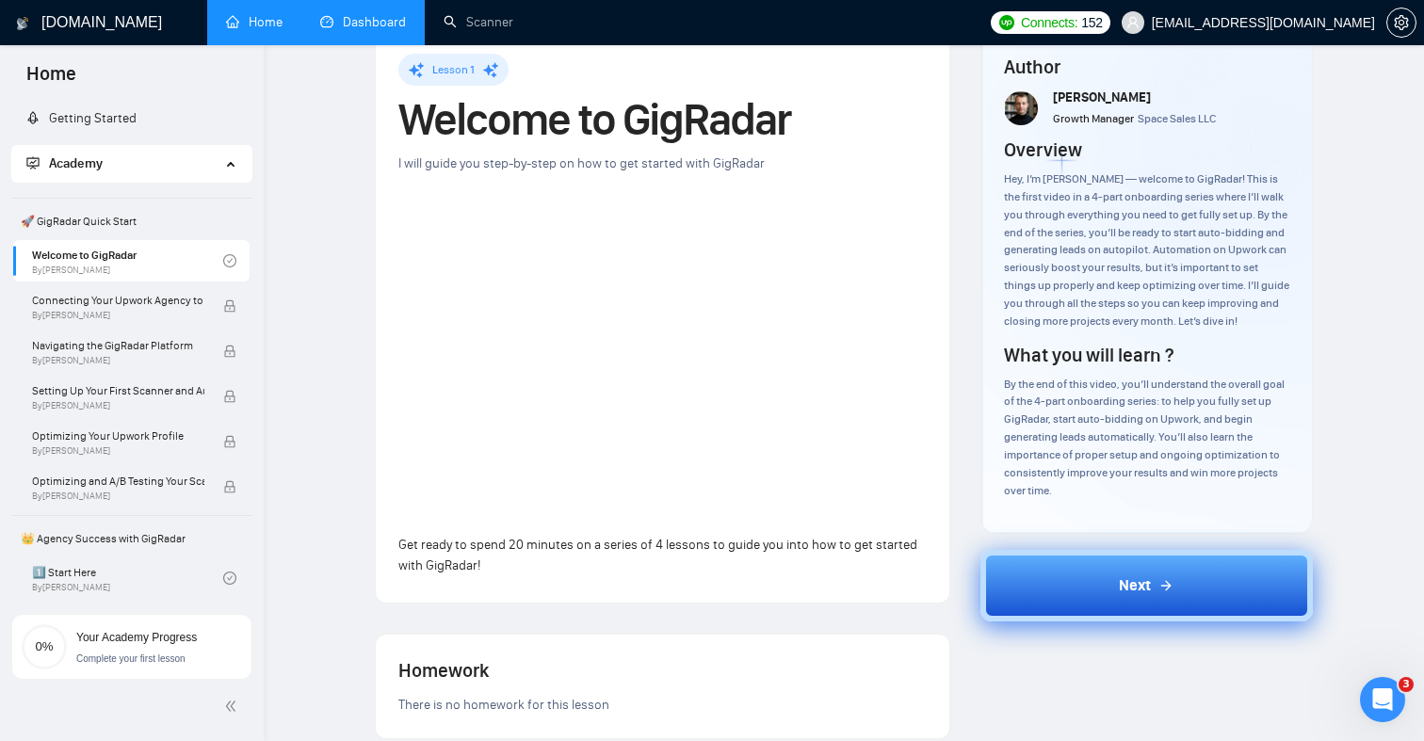
click at [1076, 621] on button "Next" at bounding box center [1146, 586] width 333 height 72
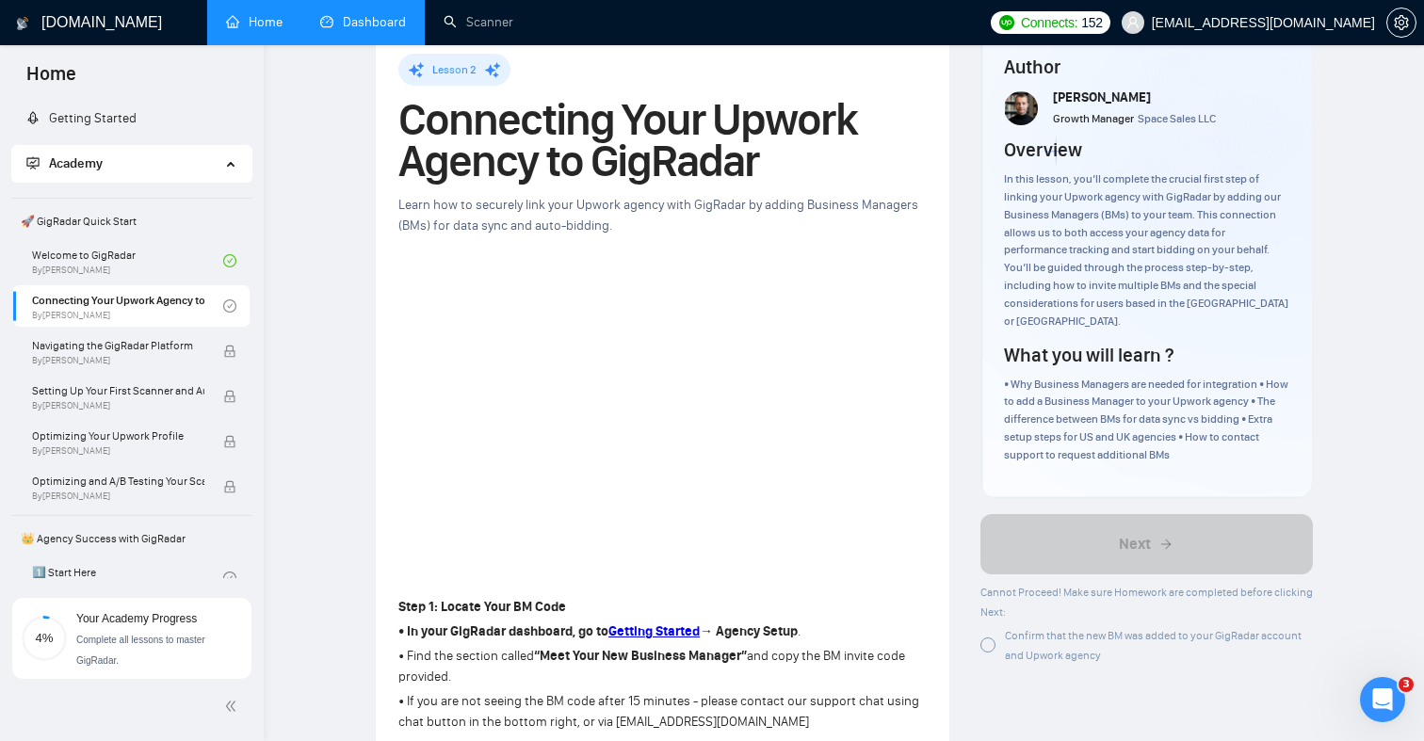
click at [996, 626] on div "Confirm that the new BM was added to your GigRadar account and Upwork agency" at bounding box center [1146, 645] width 333 height 40
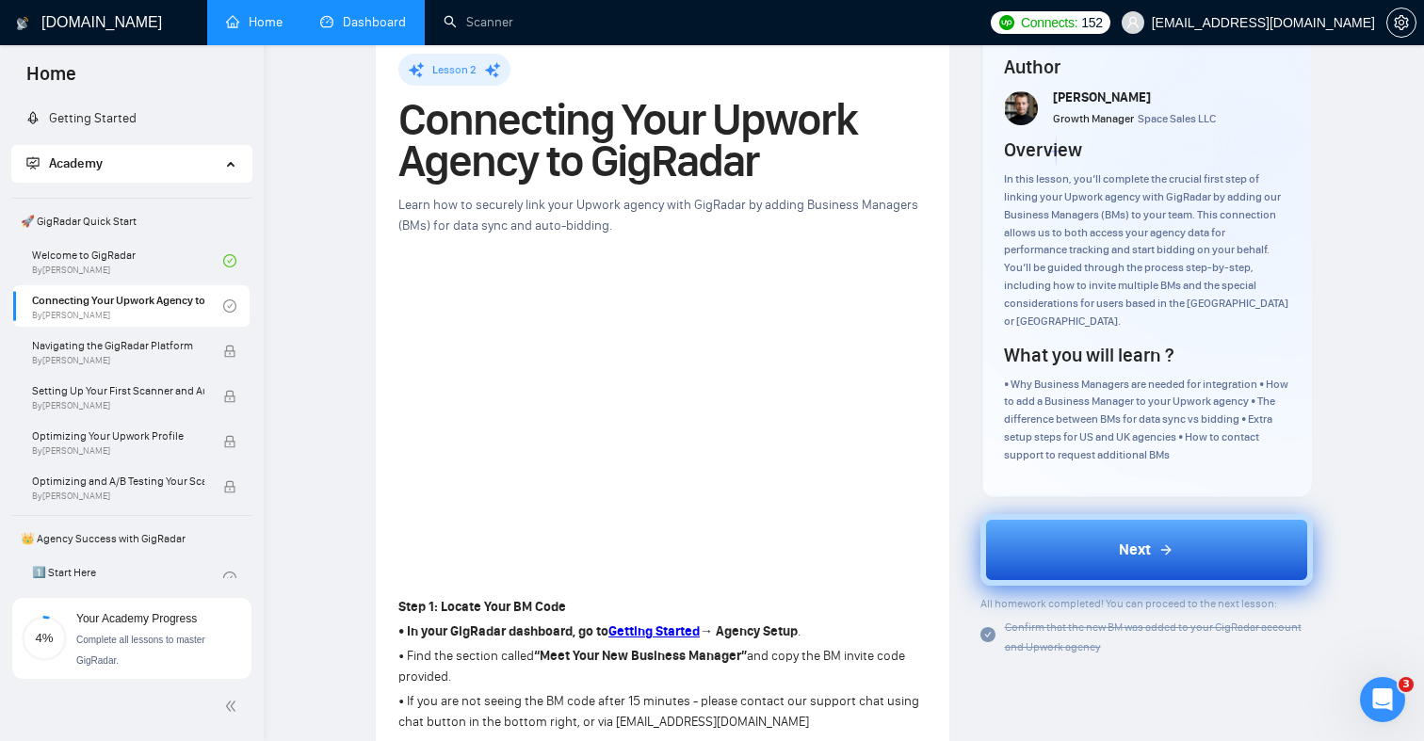
click at [1068, 537] on button "Next" at bounding box center [1146, 550] width 333 height 72
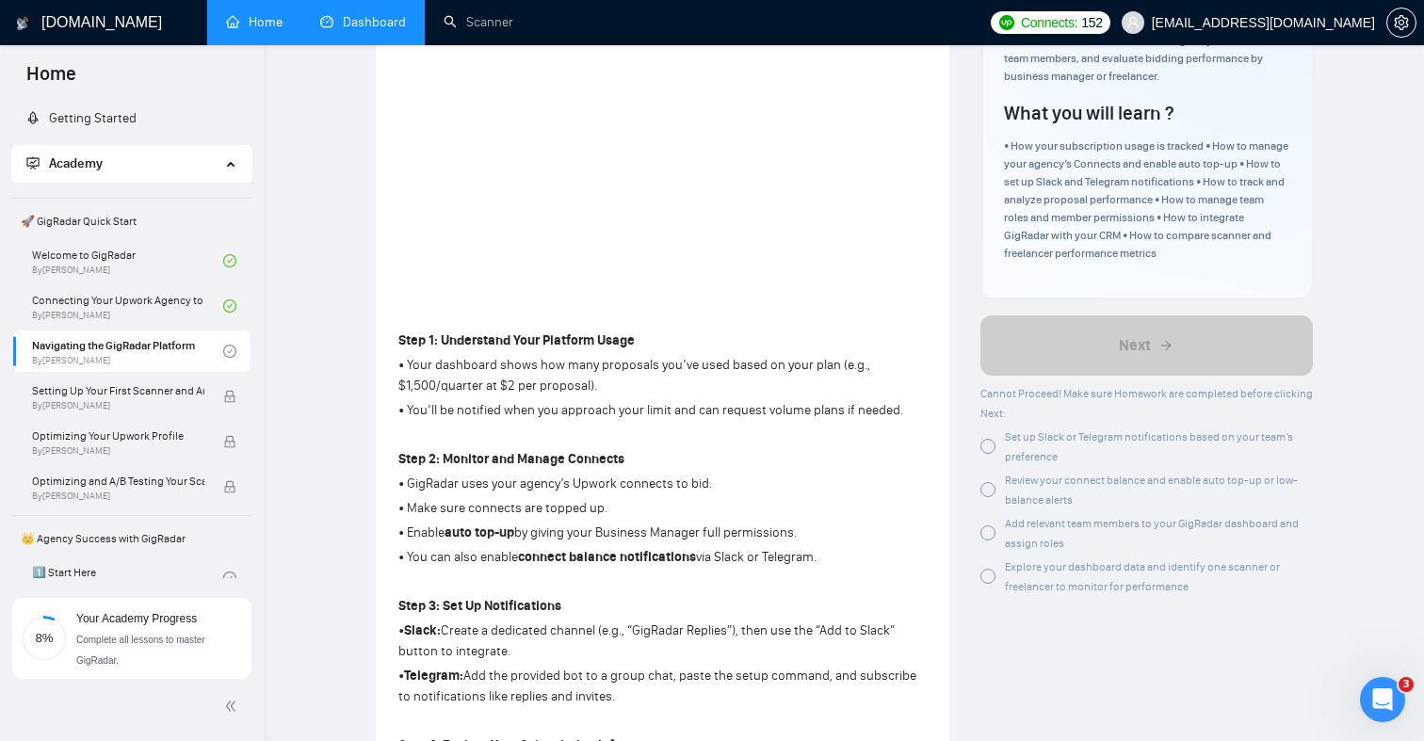
scroll to position [320, 0]
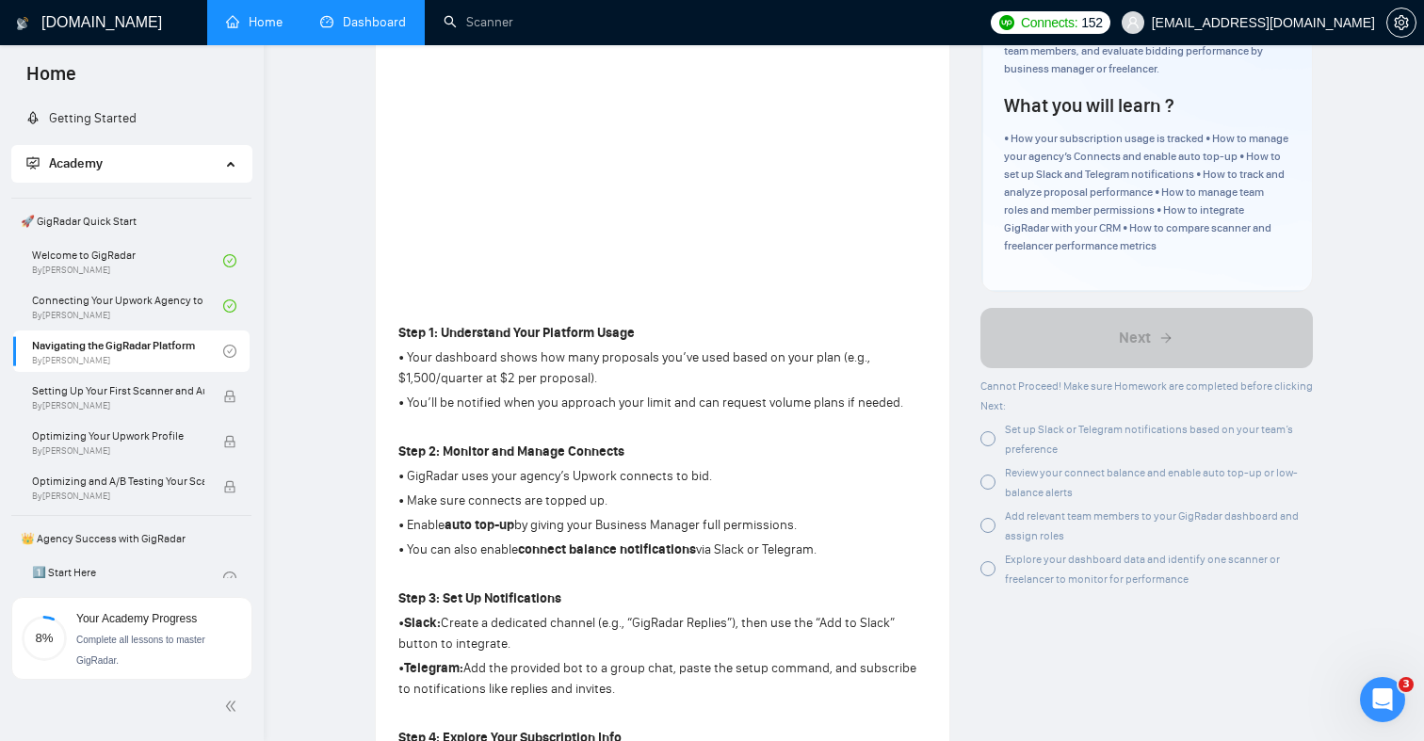
click at [999, 574] on div "Explore your dashboard data and identify one scanner or freelancer to monitor f…" at bounding box center [1146, 569] width 333 height 40
click at [993, 529] on div at bounding box center [987, 525] width 15 height 15
click at [991, 485] on div at bounding box center [987, 482] width 15 height 15
click at [988, 439] on div at bounding box center [987, 438] width 15 height 15
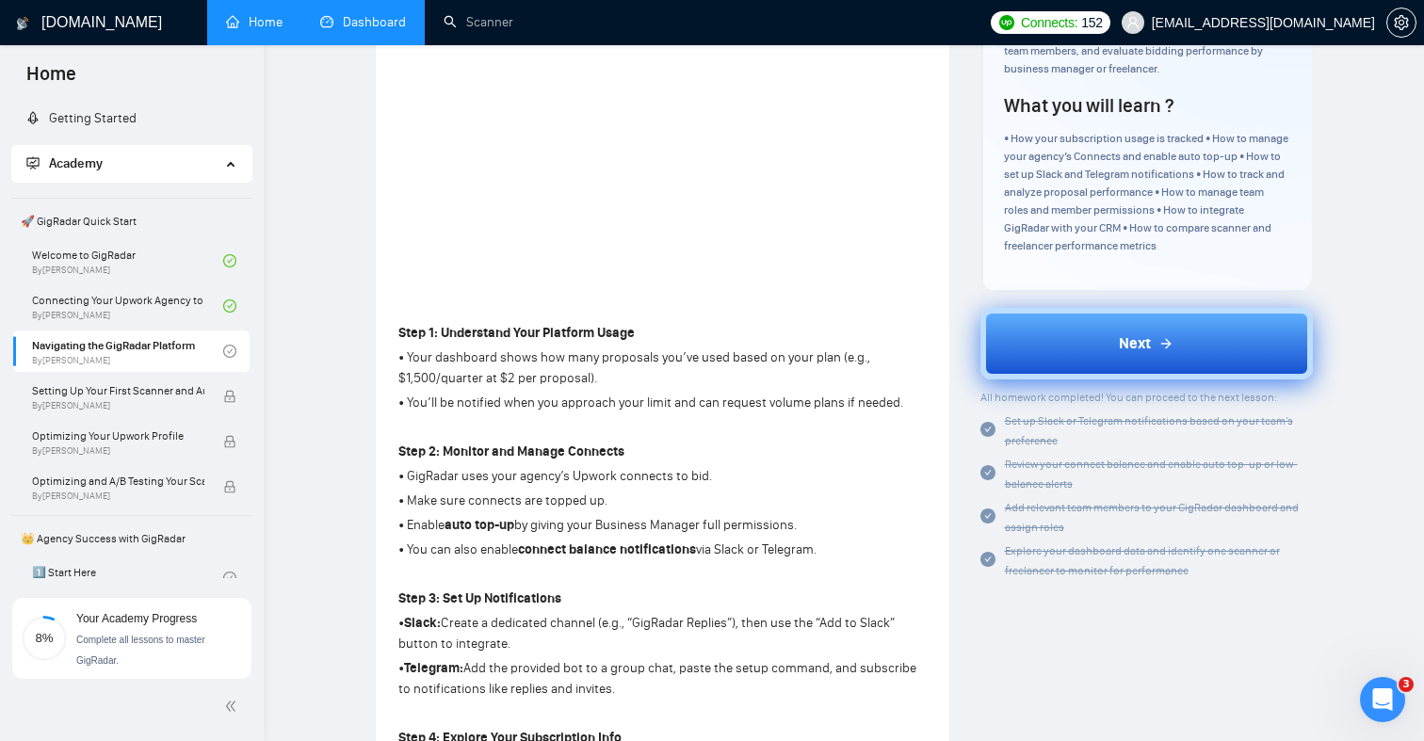
click at [1094, 357] on button "Next" at bounding box center [1146, 344] width 333 height 72
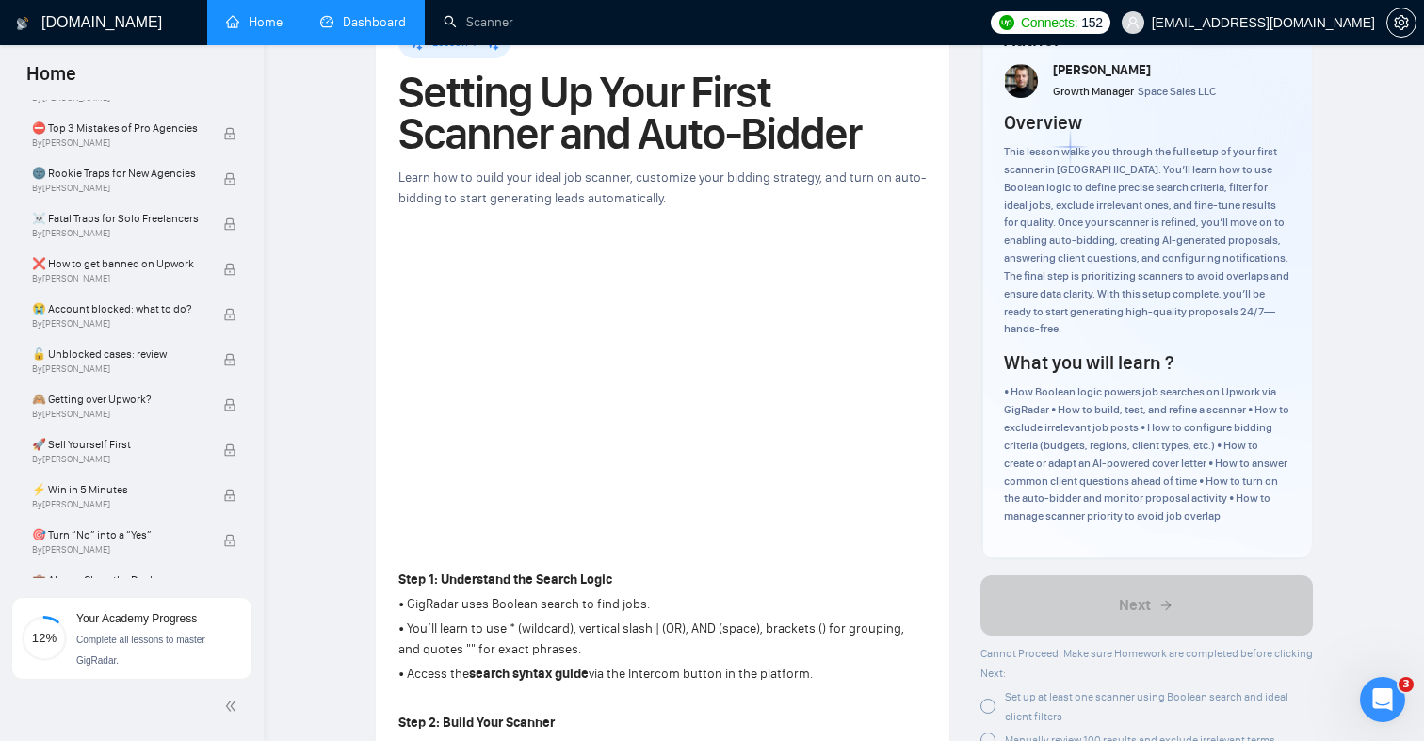
scroll to position [1442, 0]
